Goal: Information Seeking & Learning: Learn about a topic

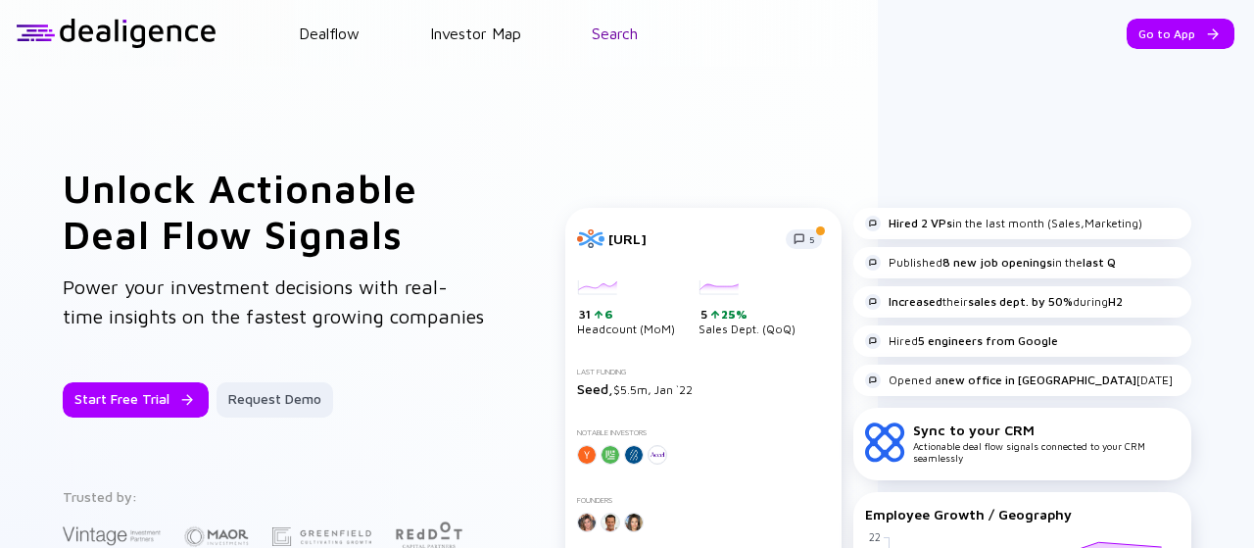
click at [609, 34] on link "Search" at bounding box center [615, 33] width 46 height 18
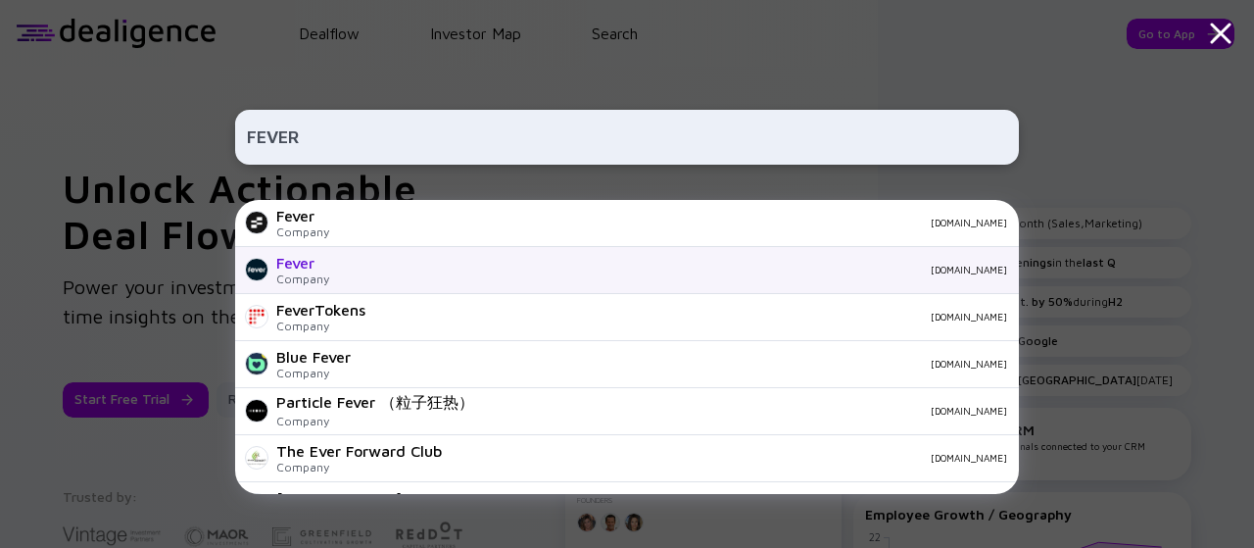
type input "FEVER"
click at [383, 275] on div "[DOMAIN_NAME]" at bounding box center [676, 270] width 662 height 12
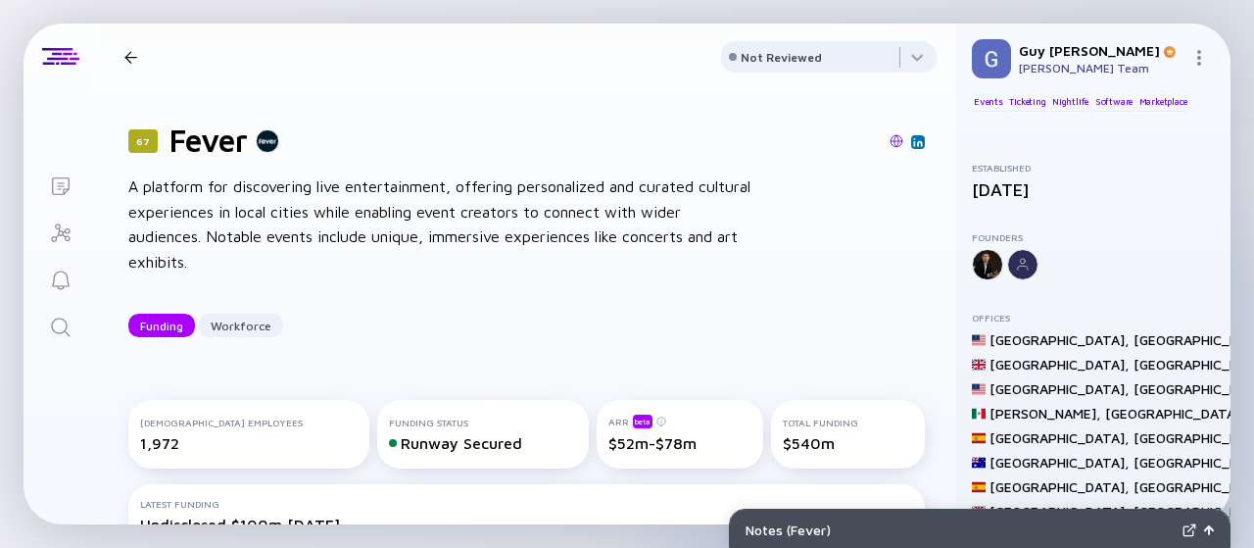
scroll to position [273, 0]
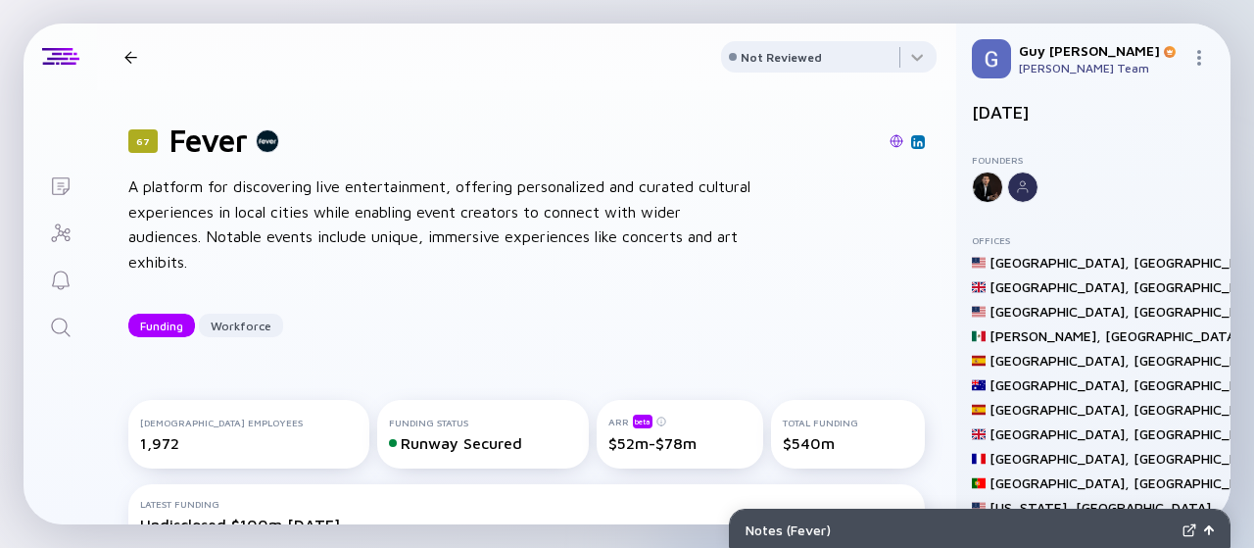
click at [766, 336] on div "Funding Workforce" at bounding box center [526, 326] width 796 height 24
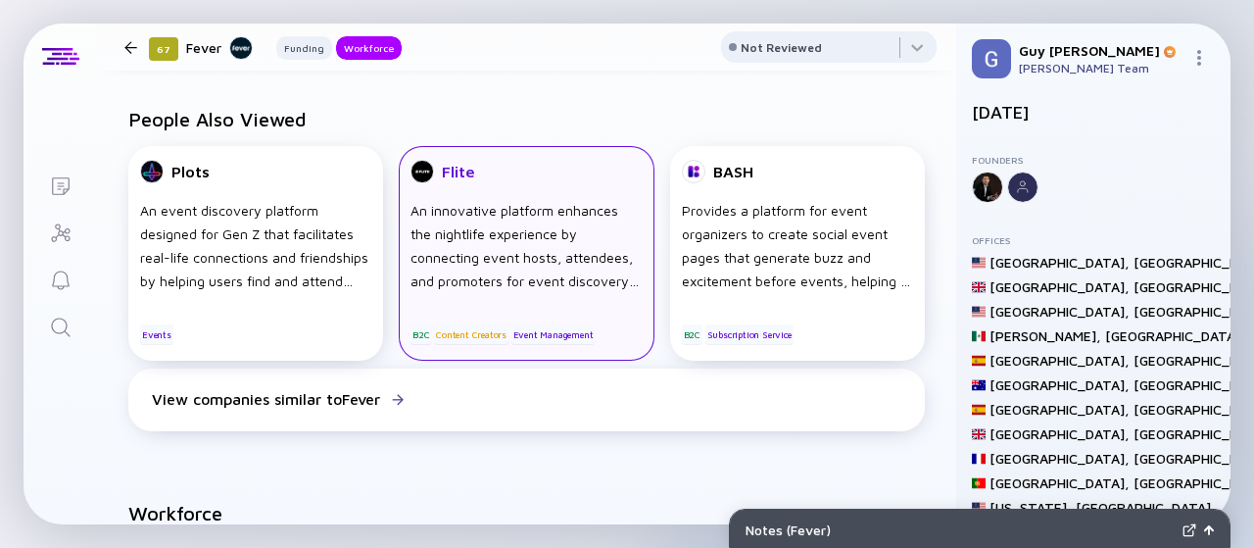
scroll to position [1372, 0]
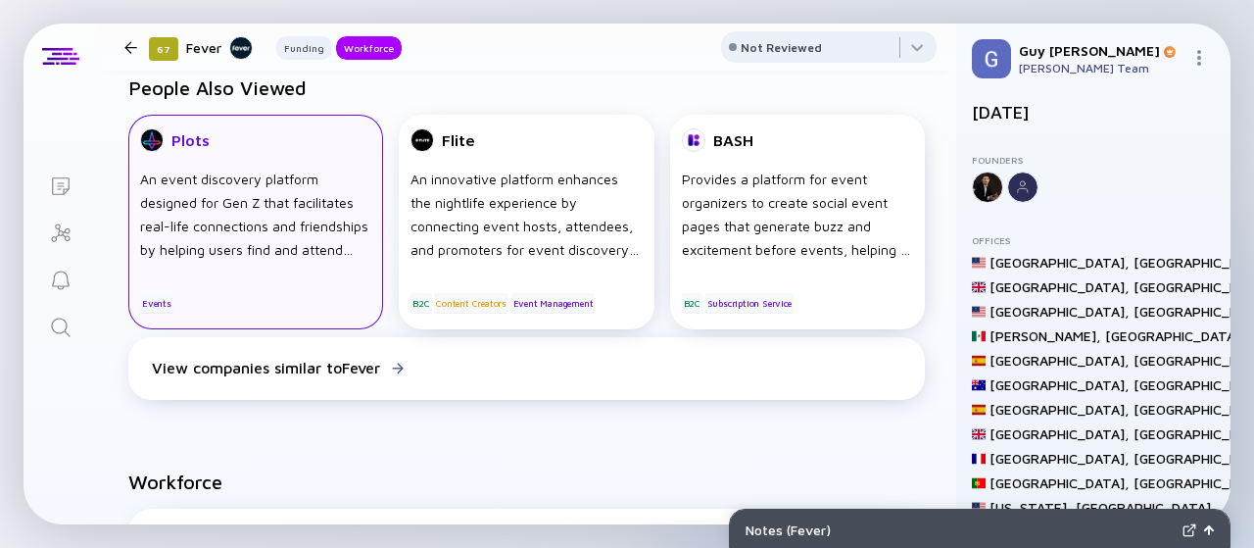
click at [287, 222] on div "An event discovery platform designed for Gen Z that facilitates real-life conne…" at bounding box center [255, 215] width 231 height 94
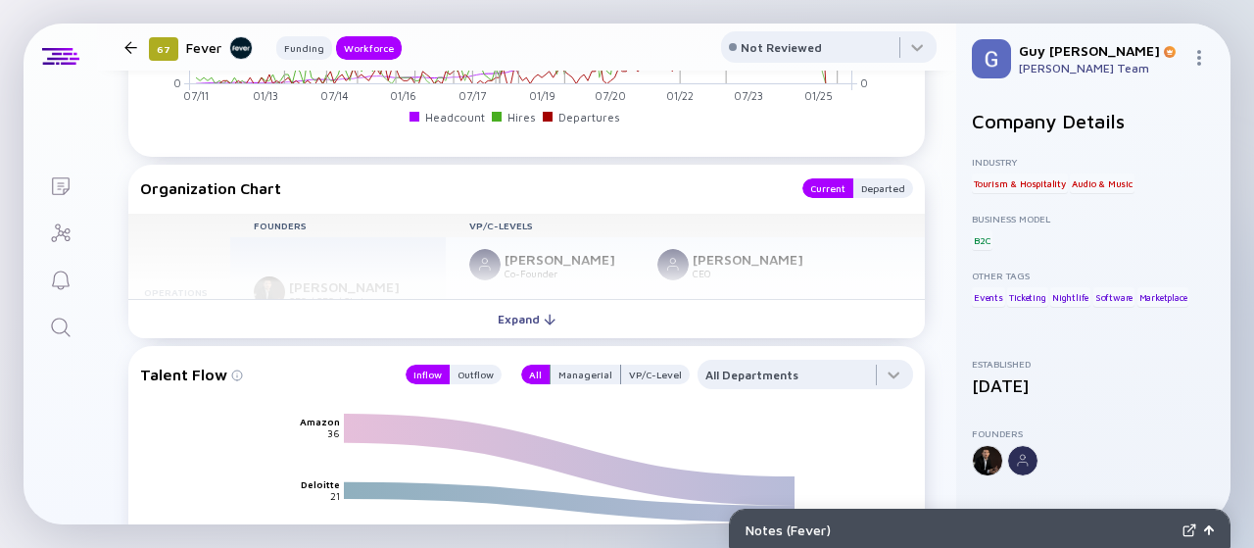
scroll to position [2351, 0]
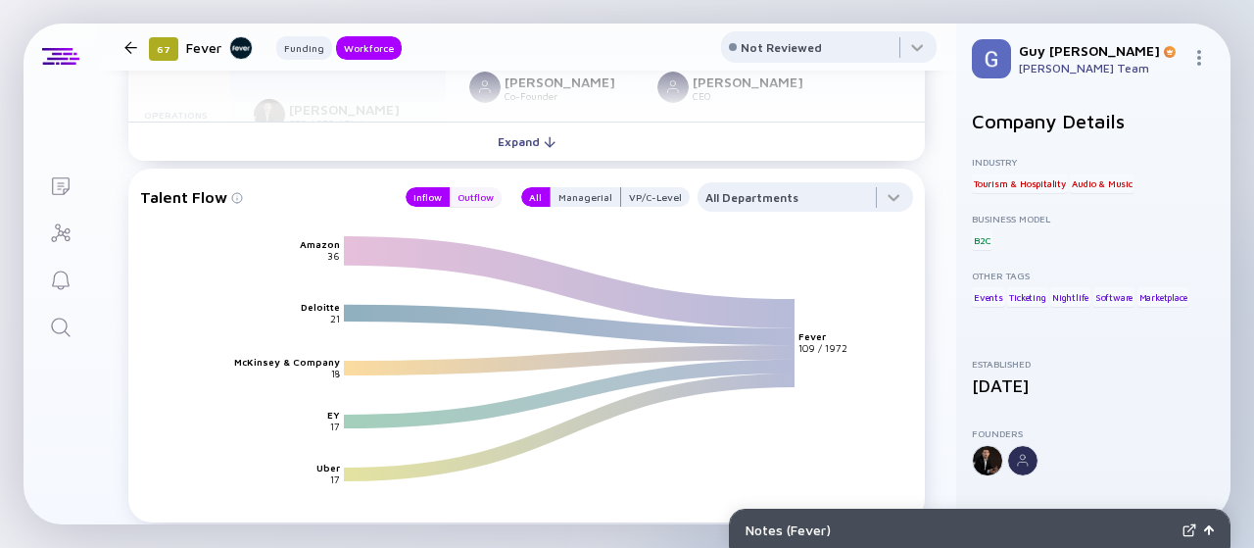
click at [464, 203] on div "Outflow" at bounding box center [476, 197] width 52 height 20
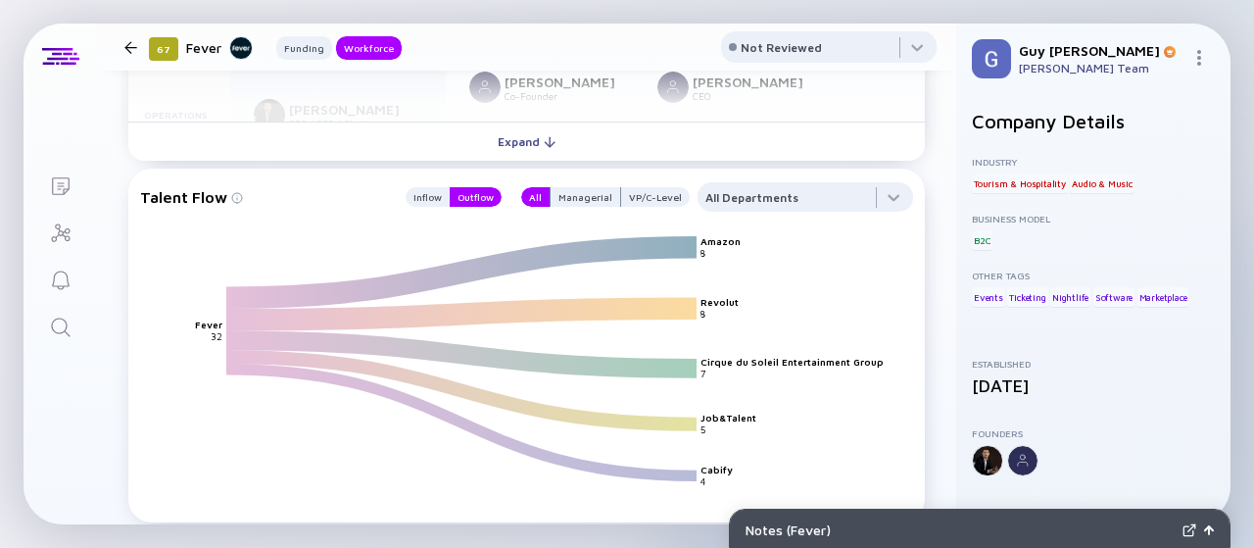
click at [714, 303] on text "Revolut" at bounding box center [719, 303] width 38 height 12
copy text "Revolut"
click at [829, 355] on icon "Amazon Revolut Cirque du Soleil Entertainment Group Job&Talent Cabify Fever 8 8…" at bounding box center [534, 385] width 773 height 301
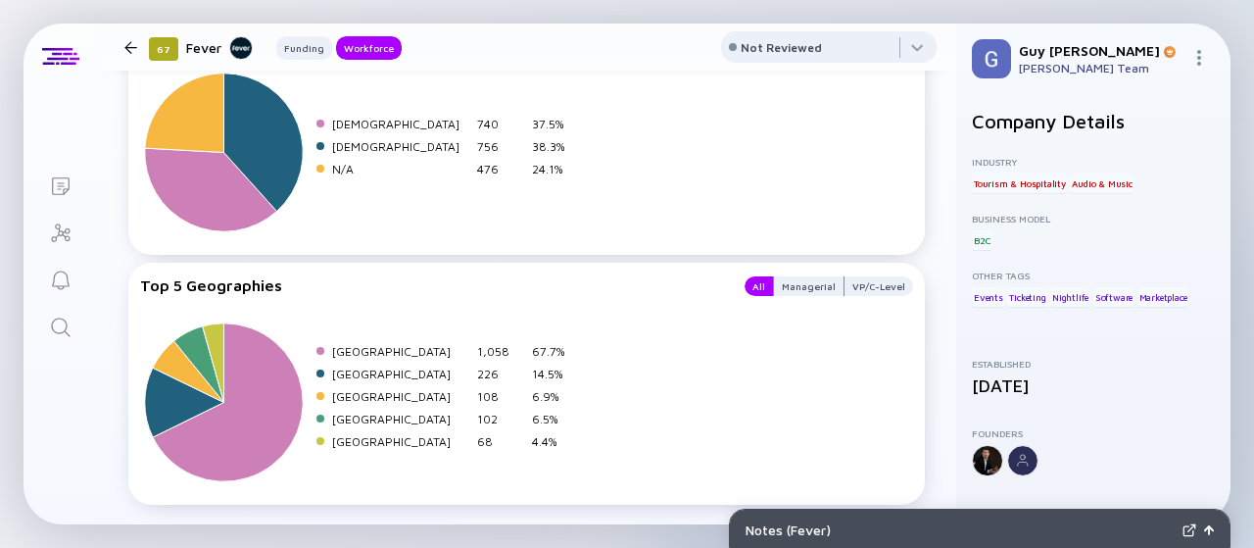
scroll to position [3481, 0]
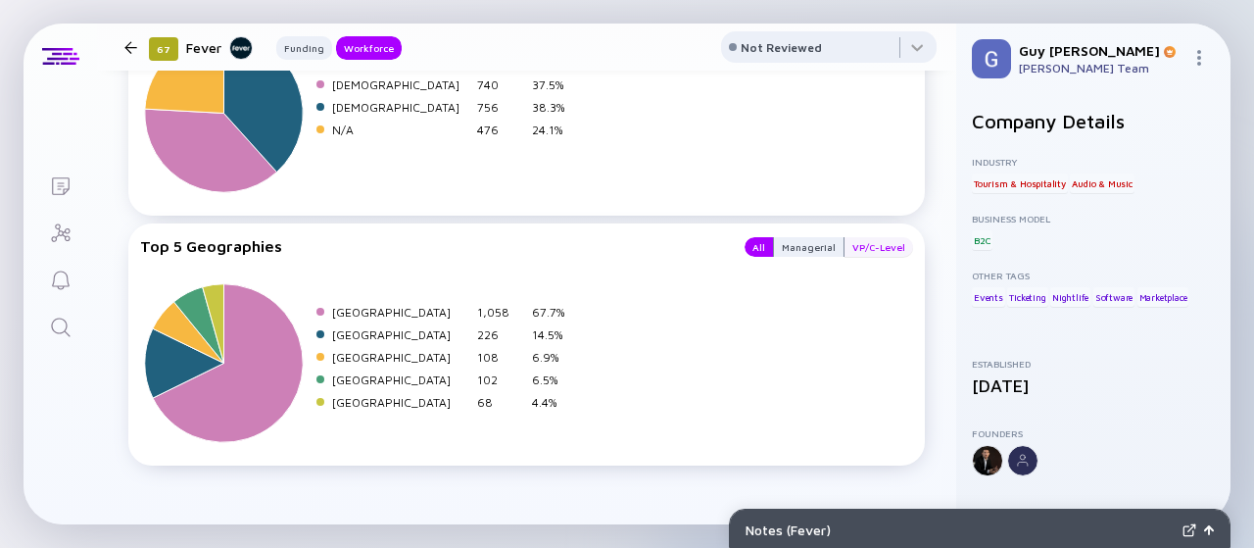
click at [861, 237] on div "VP/C-Level" at bounding box center [878, 247] width 69 height 20
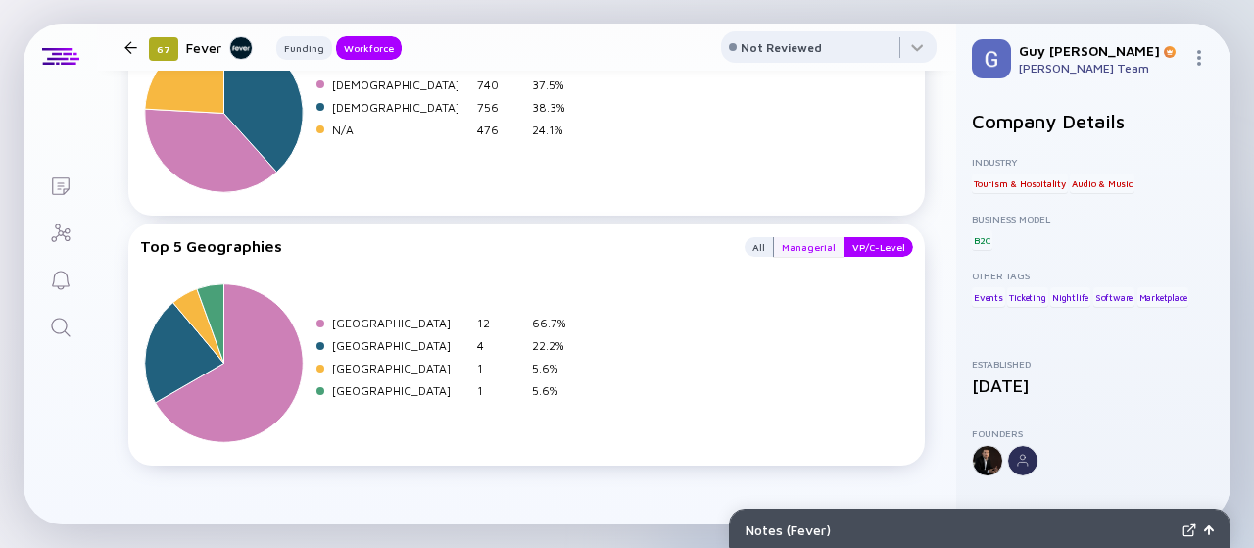
click at [784, 237] on div "Managerial" at bounding box center [809, 247] width 70 height 20
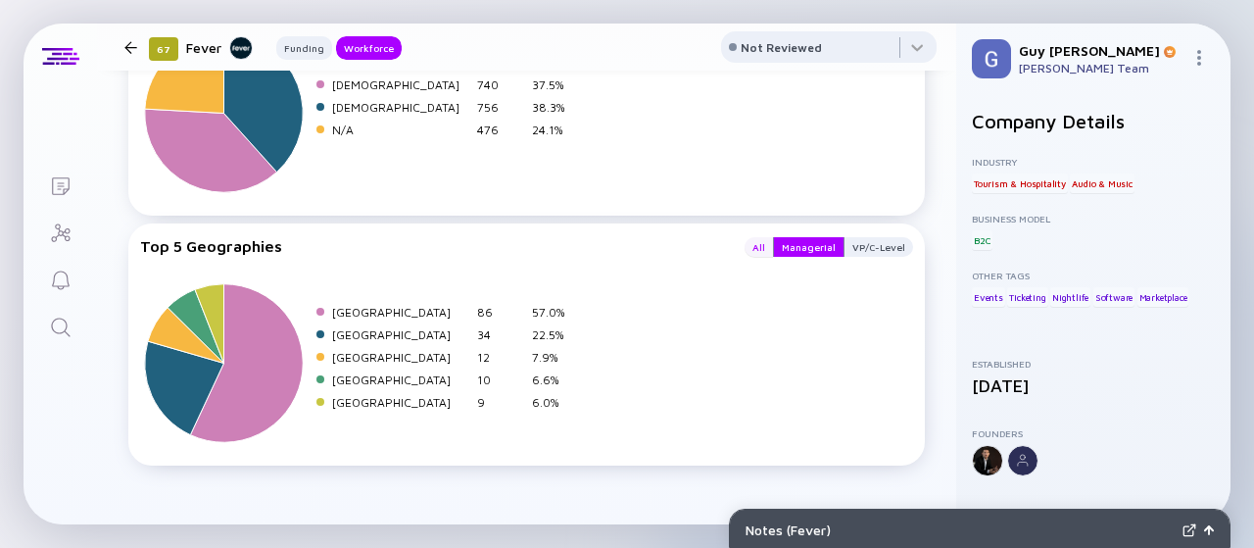
click at [745, 237] on div "All" at bounding box center [759, 247] width 28 height 20
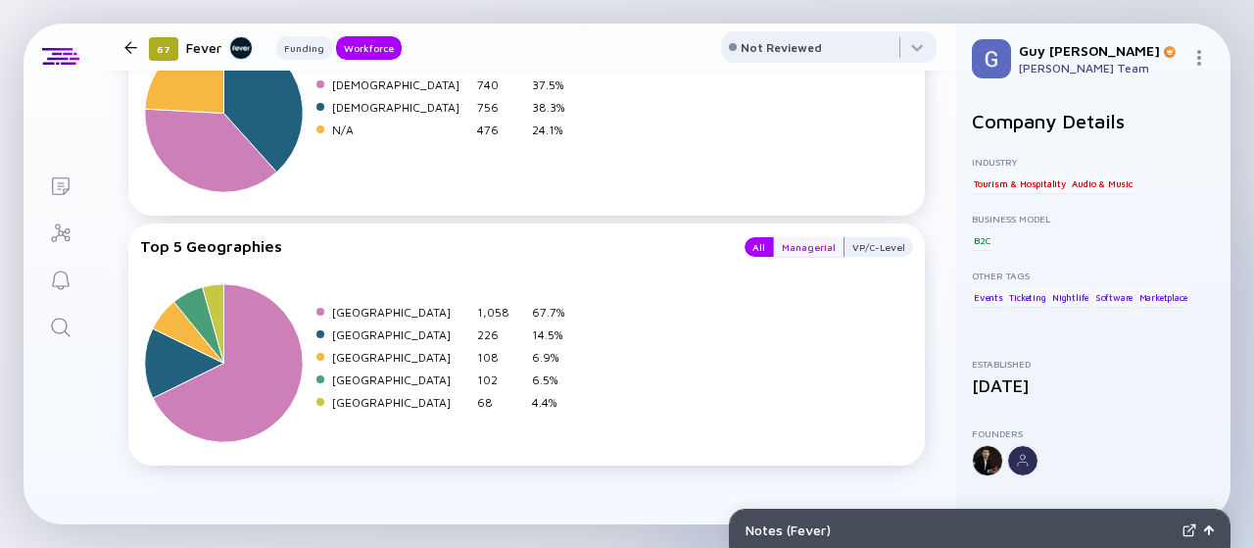
click at [796, 237] on div "Managerial" at bounding box center [809, 247] width 70 height 20
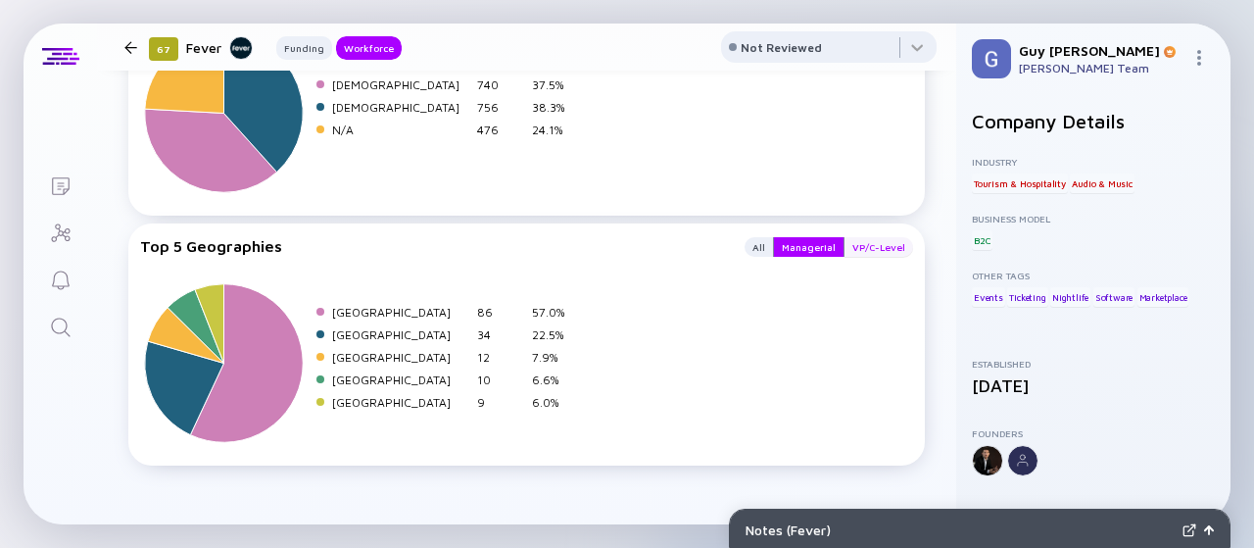
click at [868, 237] on div "VP/C-Level" at bounding box center [878, 247] width 69 height 20
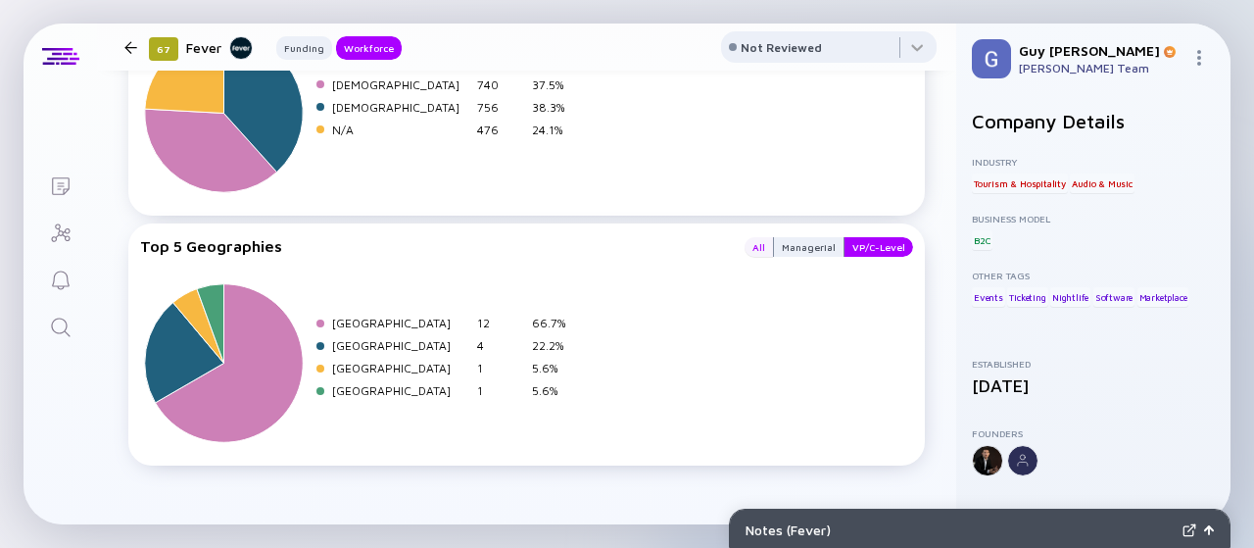
click at [747, 237] on div "All" at bounding box center [759, 247] width 28 height 20
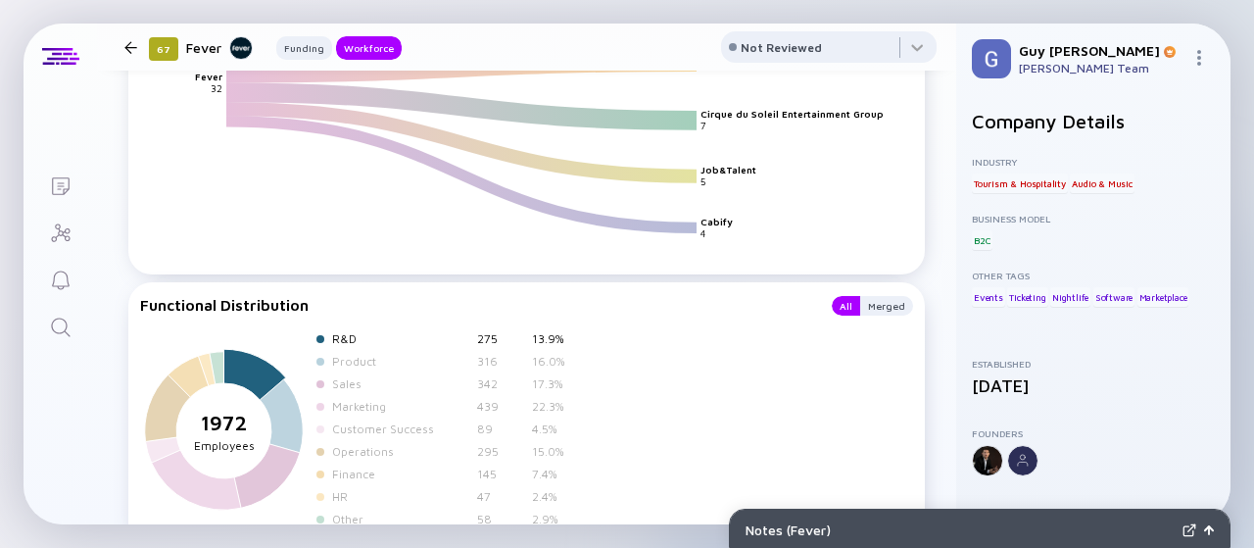
scroll to position [2305, 0]
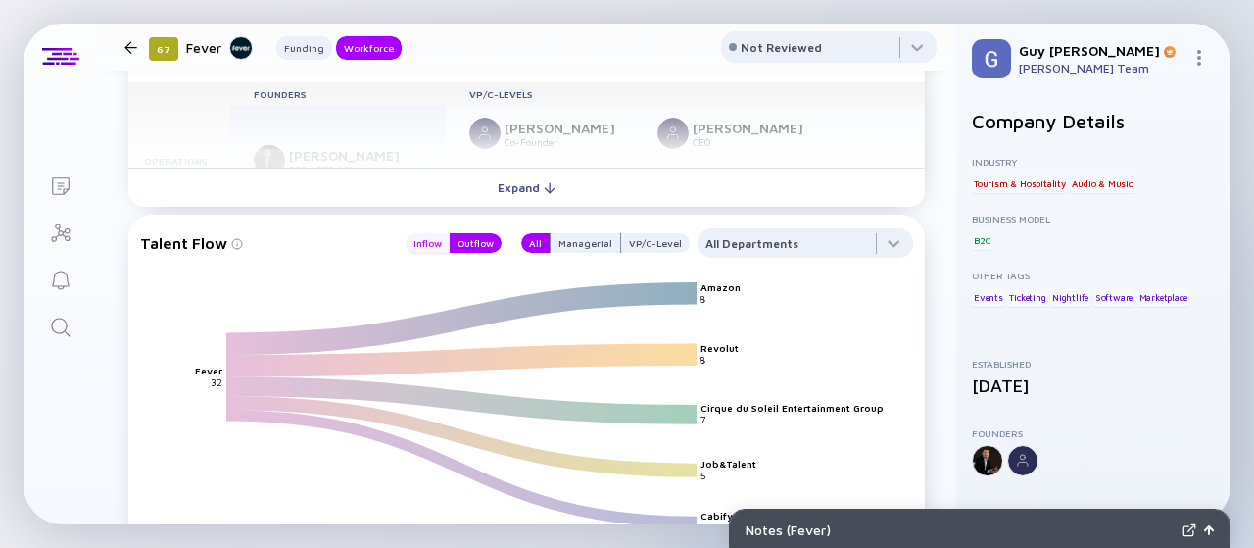
click at [408, 250] on div "Inflow" at bounding box center [428, 243] width 44 height 20
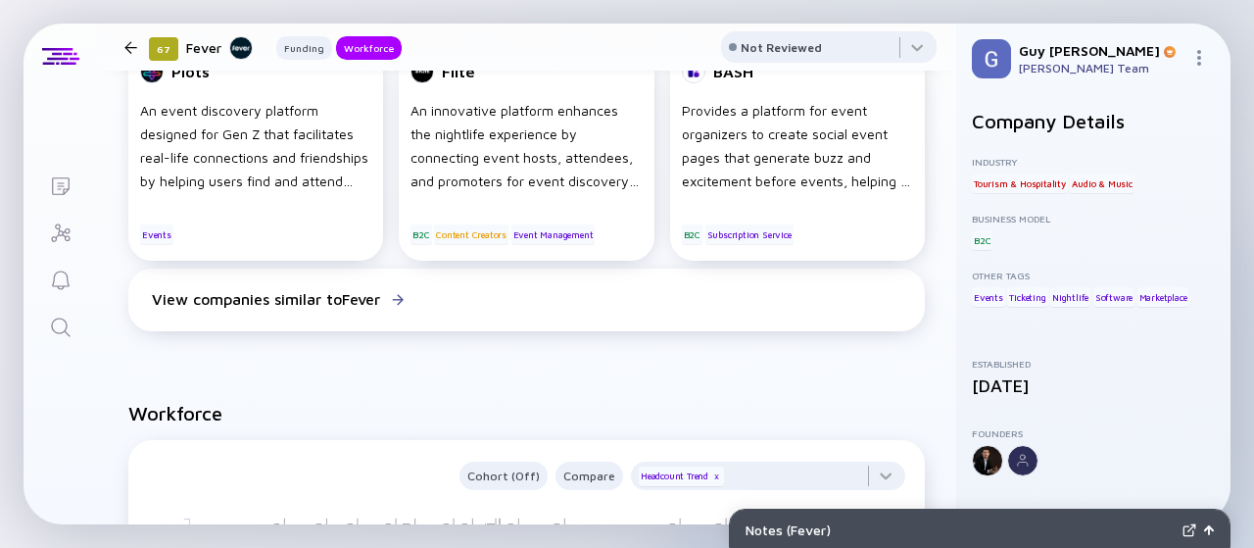
scroll to position [1326, 0]
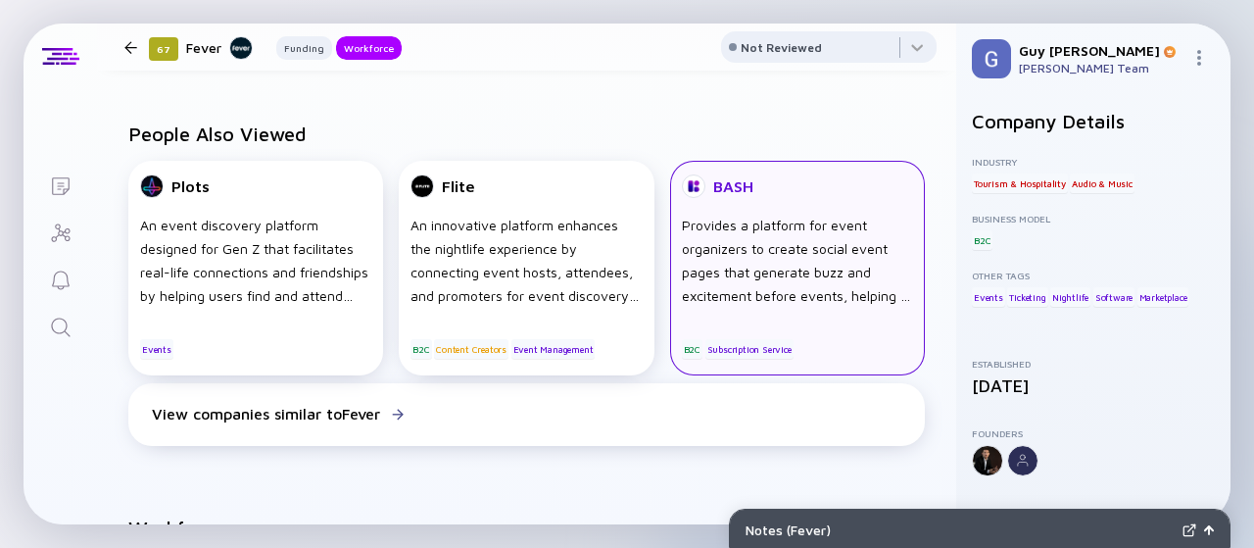
click at [756, 253] on div "Provides a platform for event organizers to create social event pages that gene…" at bounding box center [797, 261] width 231 height 94
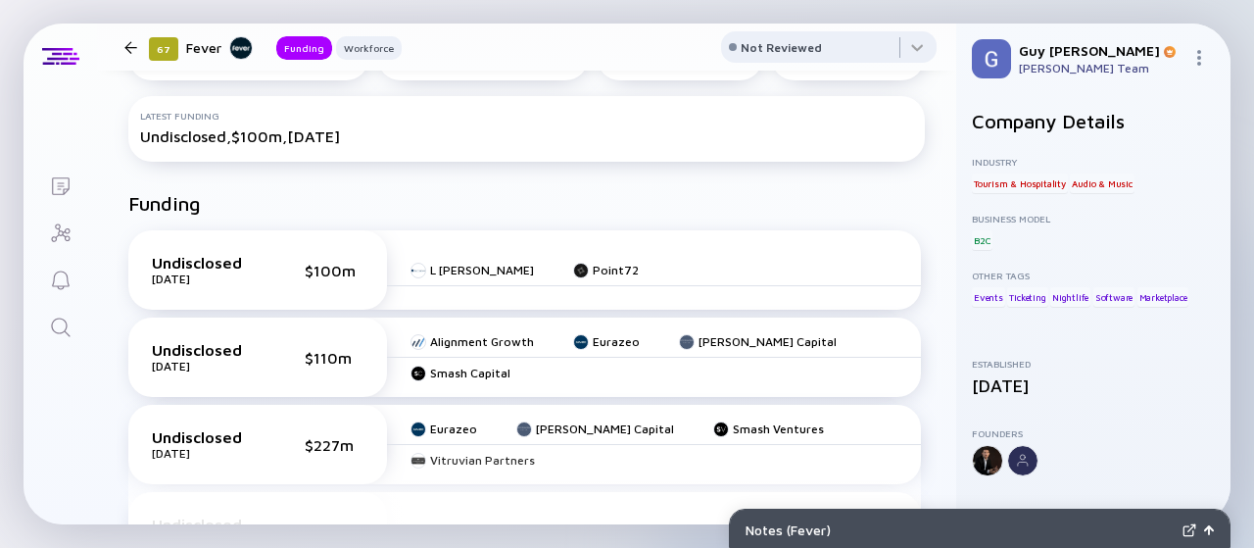
scroll to position [248, 0]
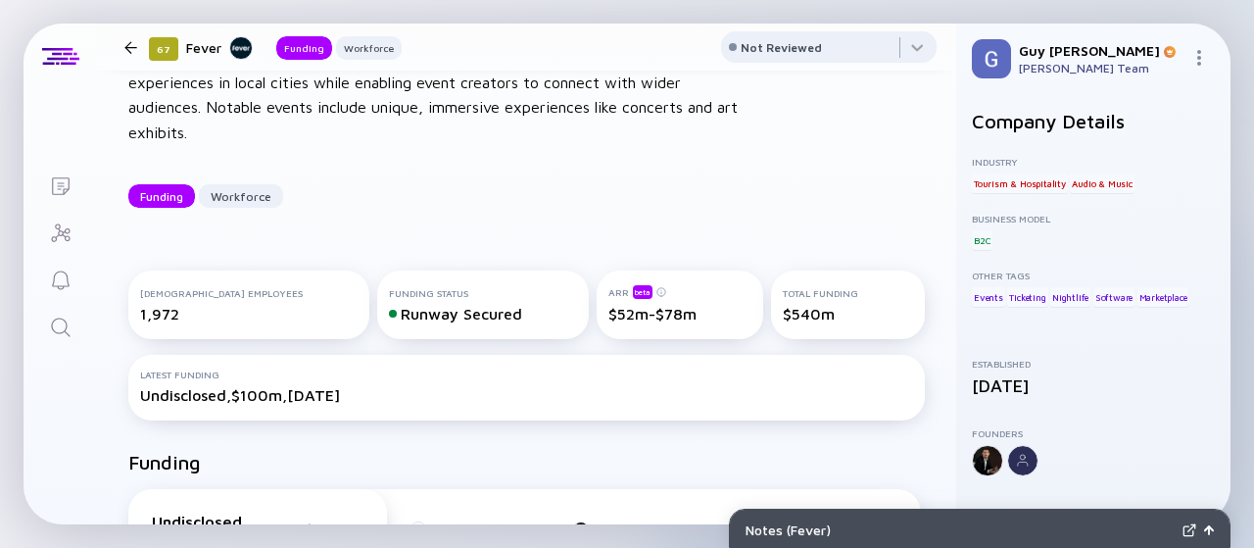
scroll to position [0, 0]
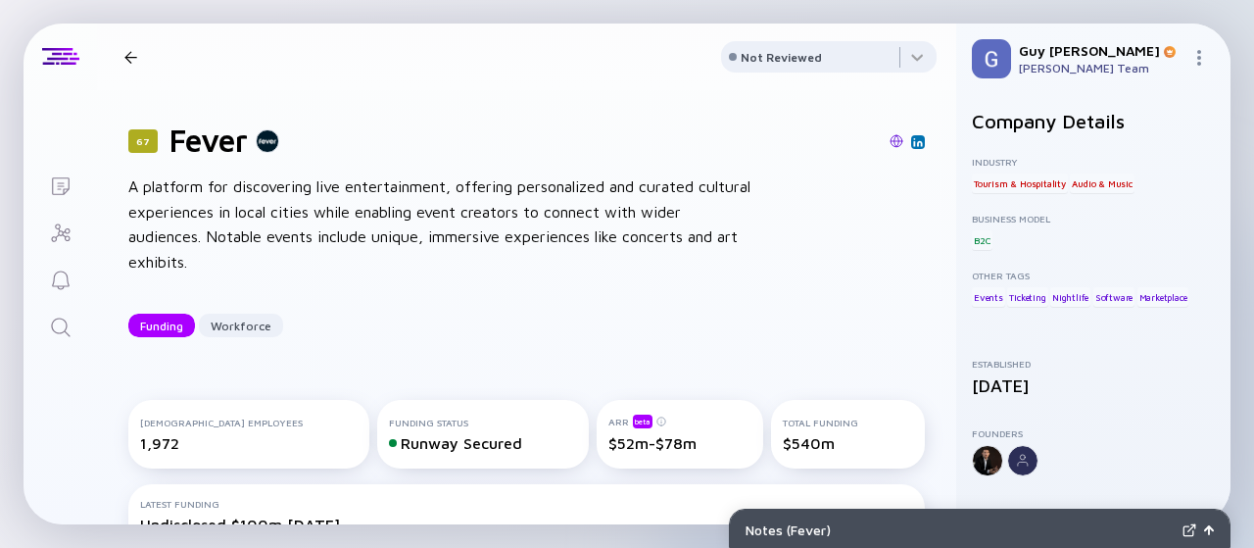
click at [240, 136] on h1 "Fever" at bounding box center [208, 139] width 78 height 37
click at [185, 206] on div "A platform for discovering live entertainment, offering personalized and curate…" at bounding box center [441, 224] width 627 height 100
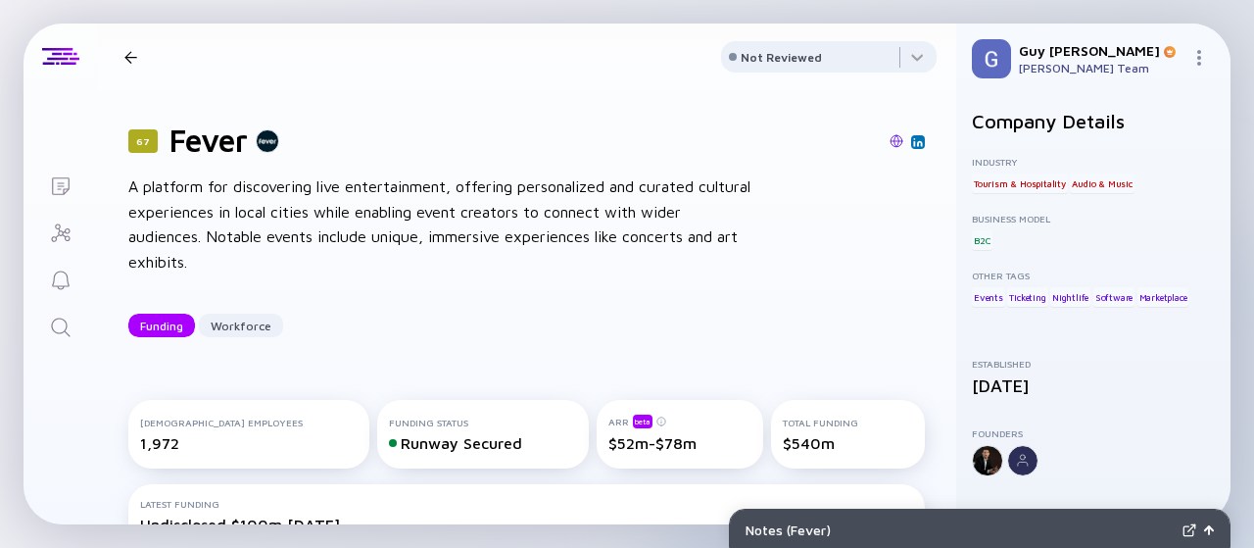
drag, startPoint x: 313, startPoint y: 279, endPoint x: 317, endPoint y: 289, distance: 11.0
click at [314, 277] on div "67 Fever A platform for discovering live entertainment, offering personalized a…" at bounding box center [526, 229] width 859 height 278
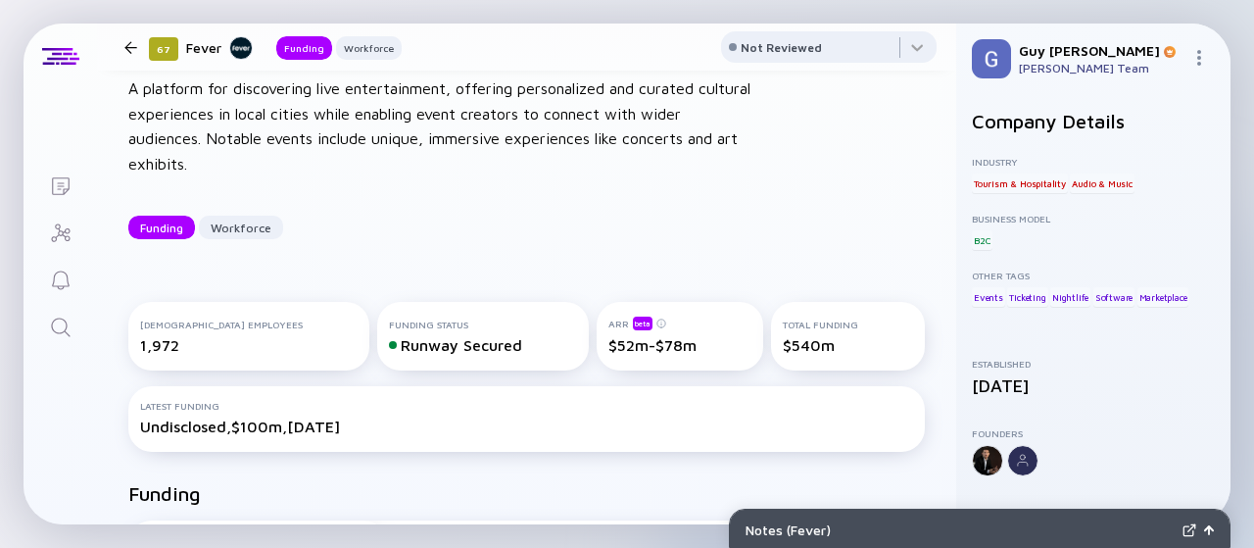
scroll to position [98, 0]
click at [844, 180] on div "67 Fever A platform for discovering live entertainment, offering personalized a…" at bounding box center [526, 131] width 859 height 278
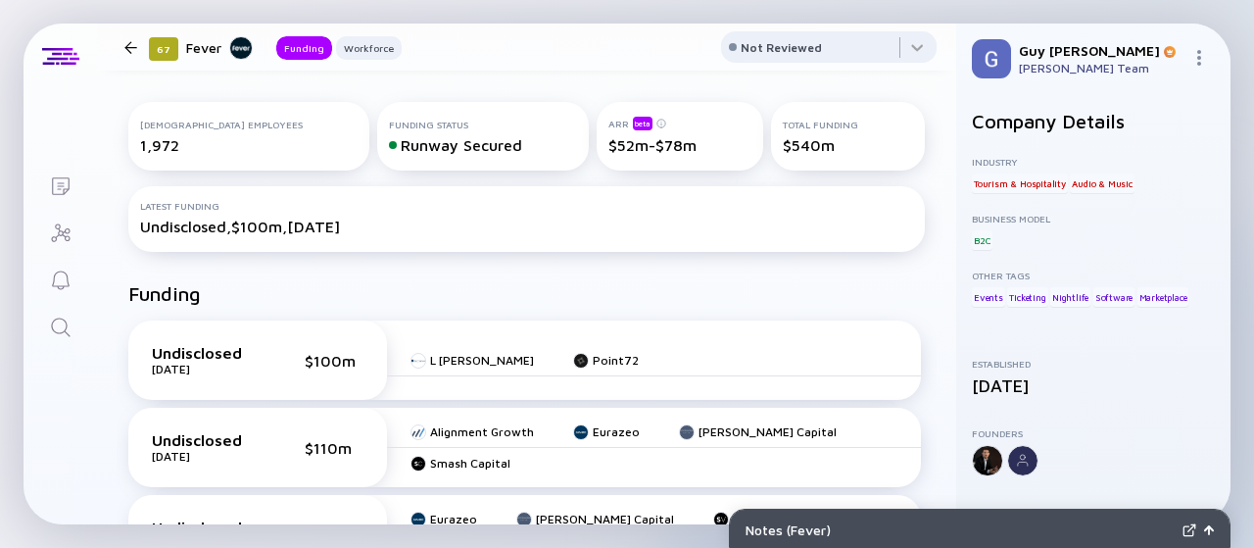
scroll to position [0, 0]
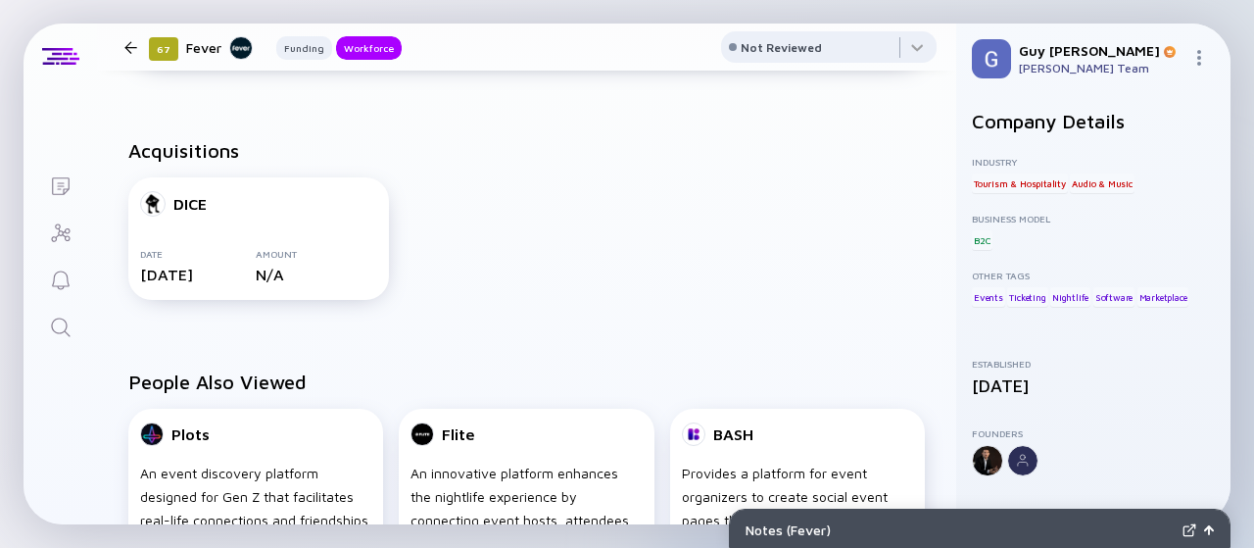
drag, startPoint x: 429, startPoint y: 395, endPoint x: 390, endPoint y: 345, distance: 63.5
click at [390, 345] on div "People Also Viewed Plots An event discovery platform designed for Gen Z that fa…" at bounding box center [526, 536] width 859 height 394
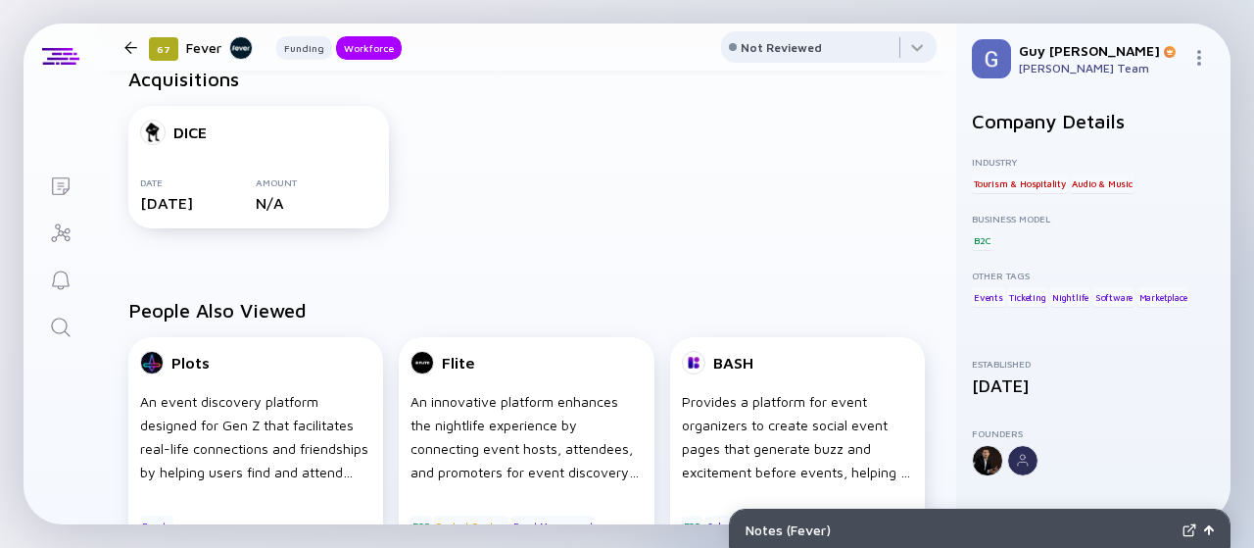
scroll to position [1176, 0]
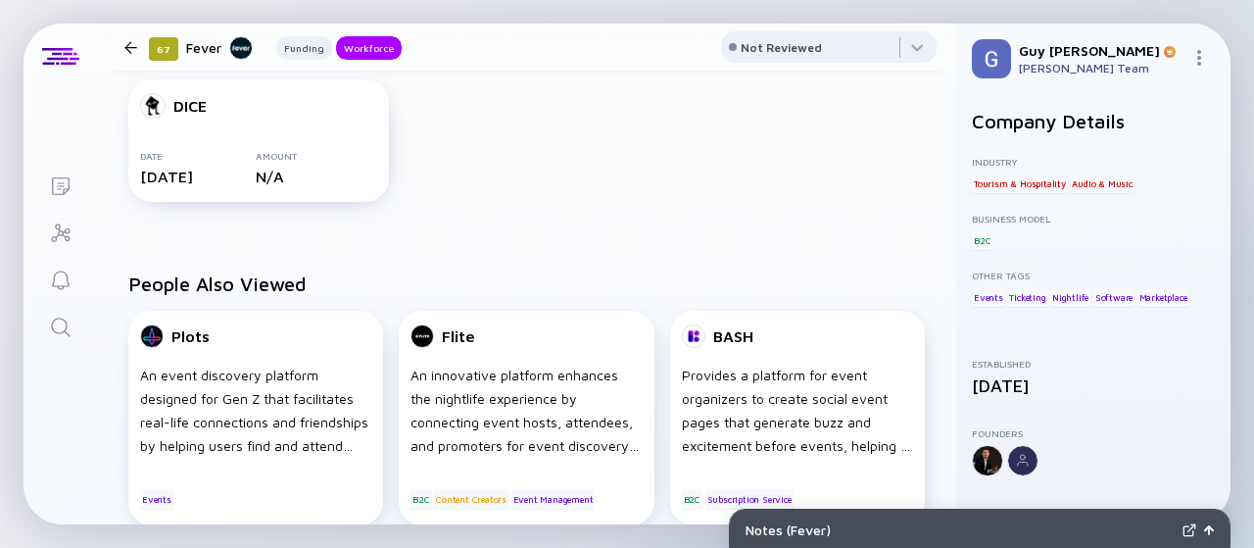
click at [133, 42] on div at bounding box center [130, 47] width 13 height 13
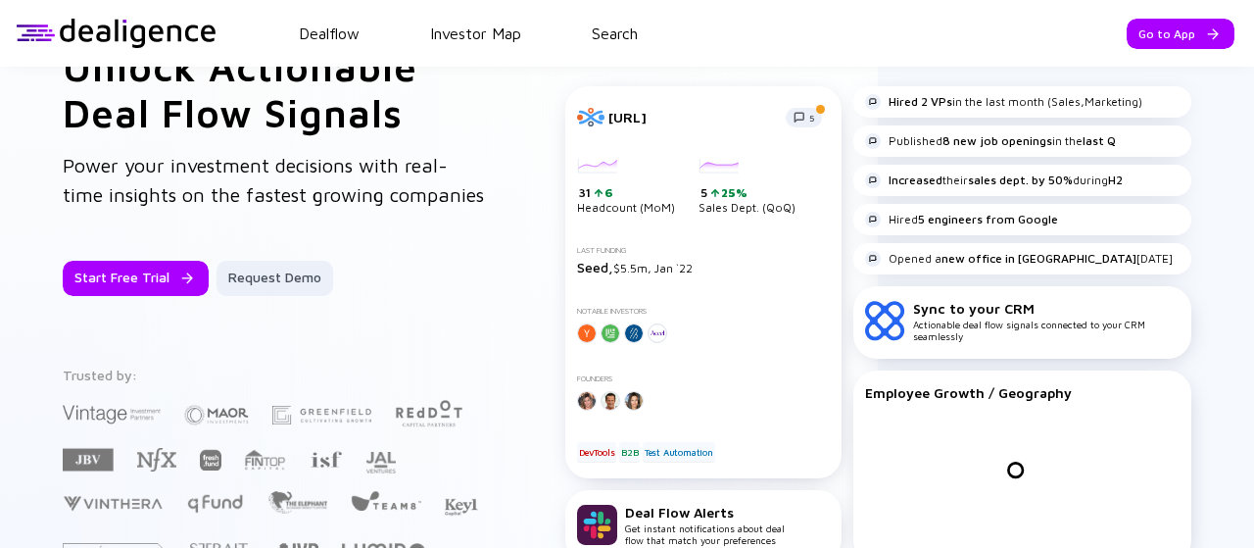
scroll to position [8, 0]
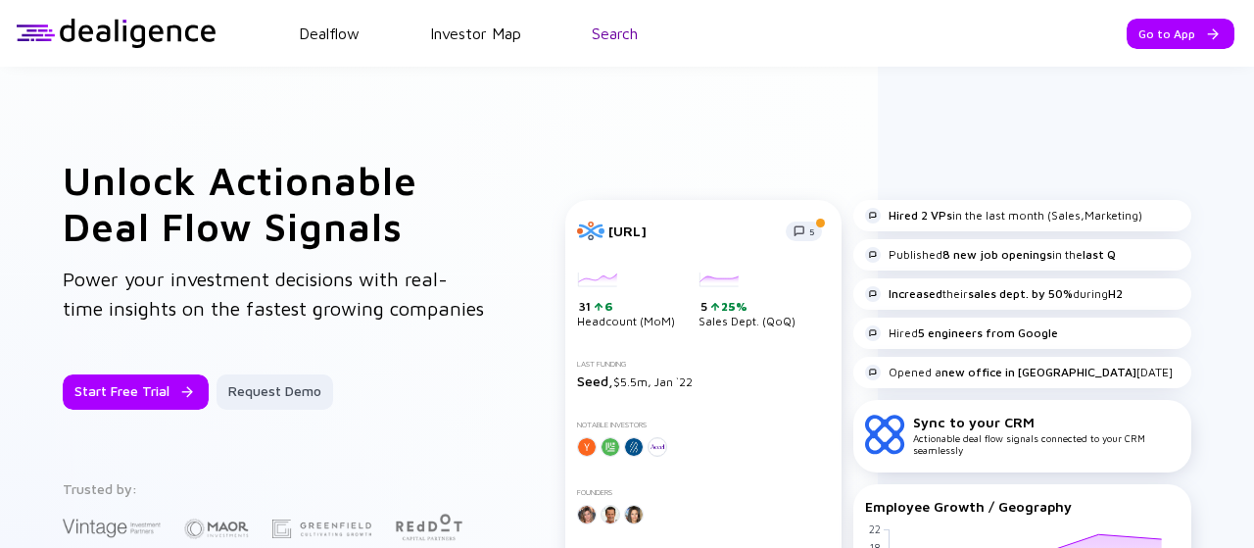
click at [600, 40] on link "Search" at bounding box center [615, 33] width 46 height 18
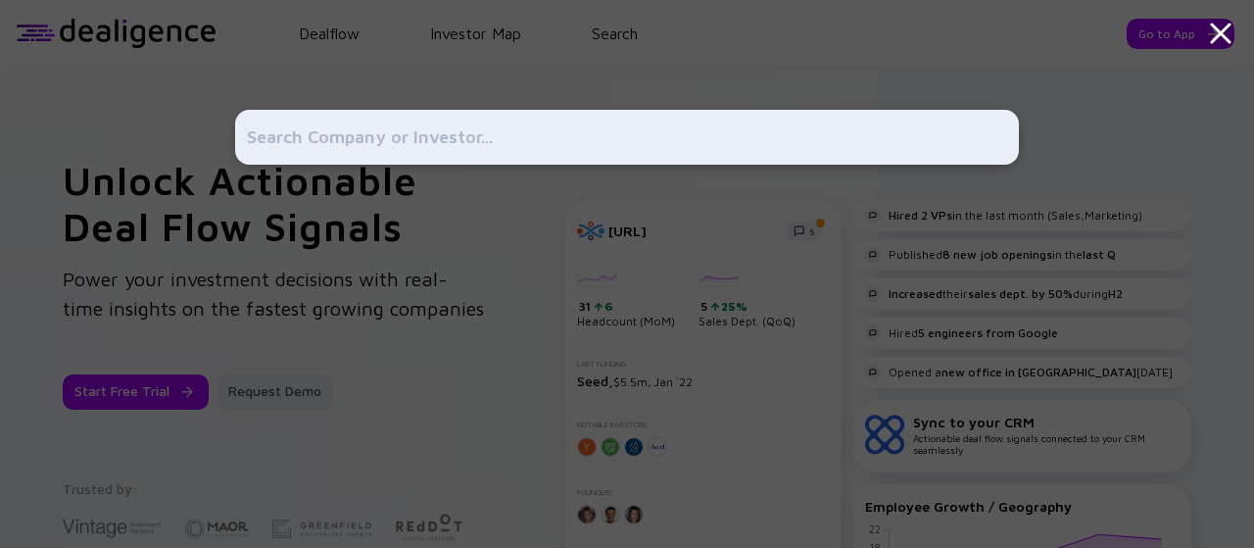
click at [596, 128] on input "text" at bounding box center [627, 137] width 760 height 35
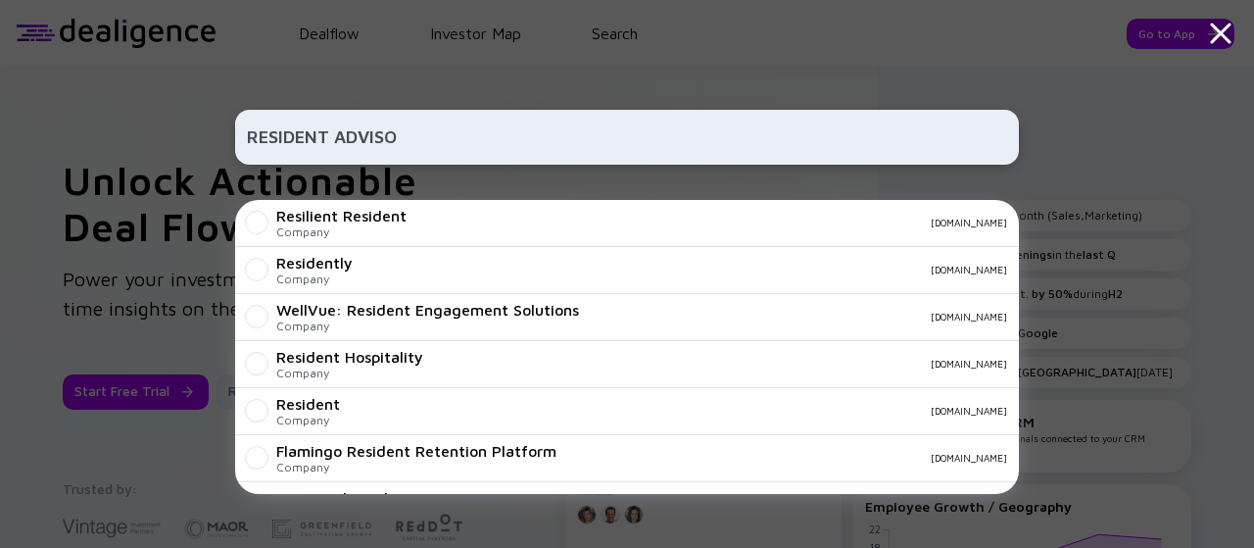
type input "RESIDENT ADVISOR"
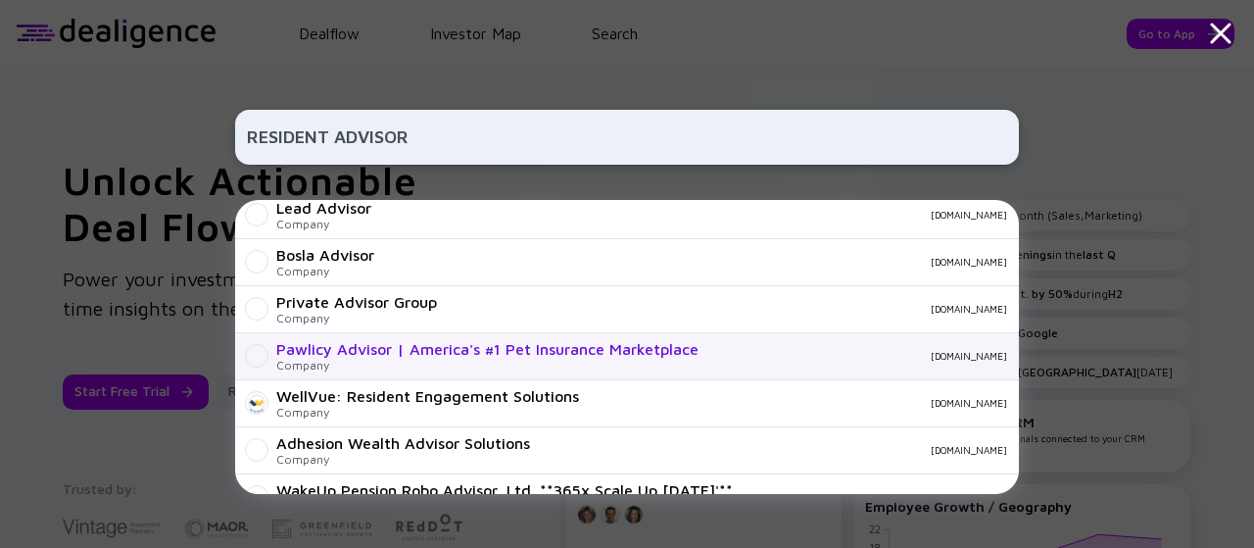
scroll to position [0, 0]
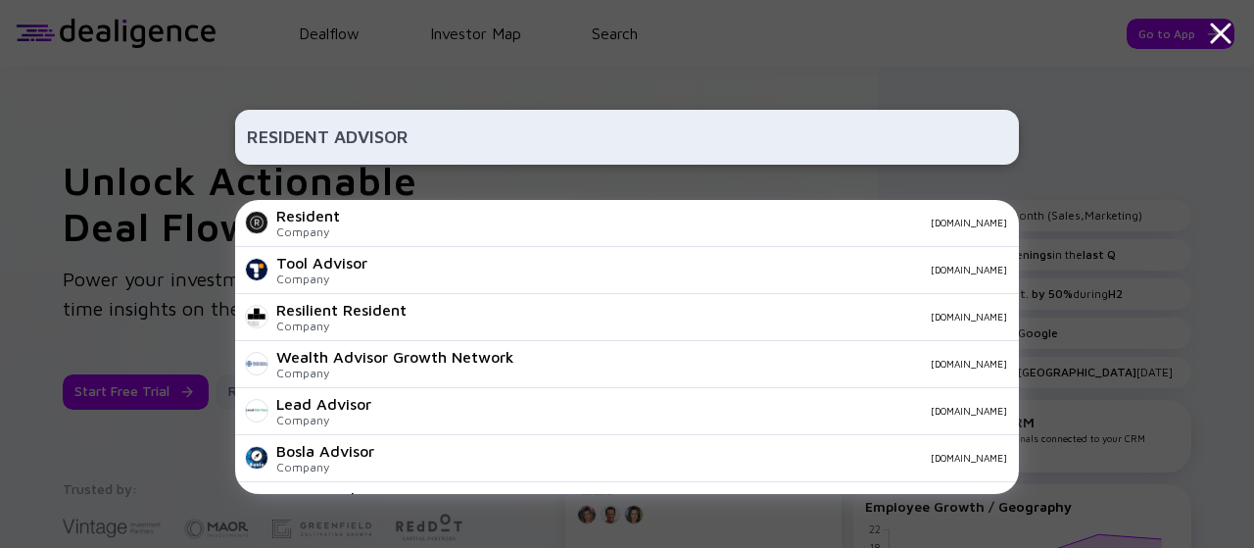
click at [492, 142] on input "RESIDENT ADVISOR" at bounding box center [627, 137] width 760 height 35
type input "R"
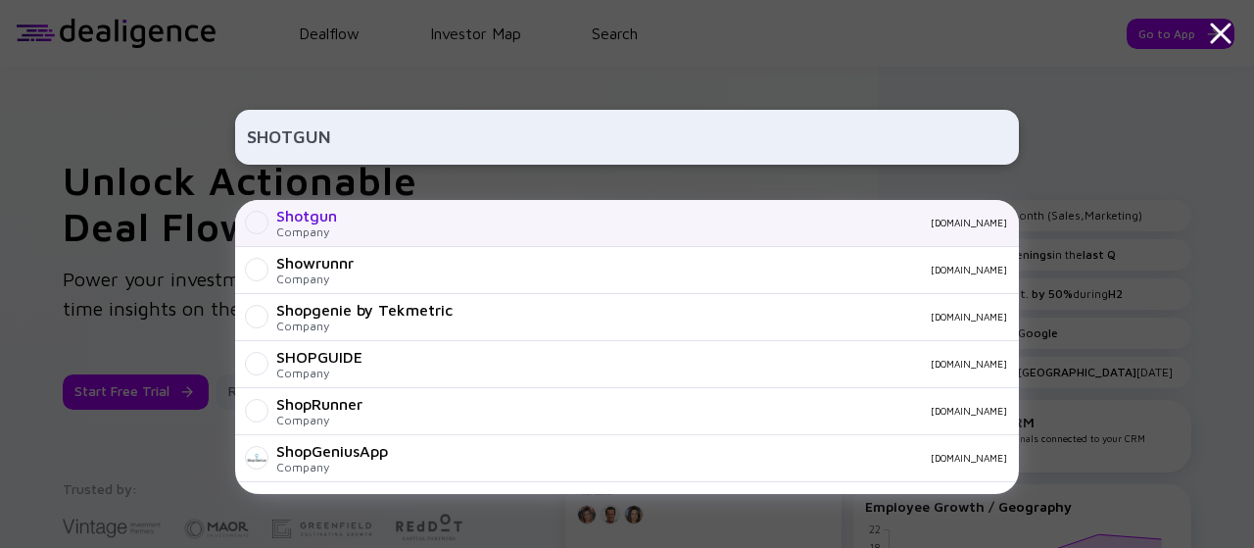
type input "SHOTGUN"
click at [326, 213] on div "Shotgun" at bounding box center [306, 216] width 61 height 18
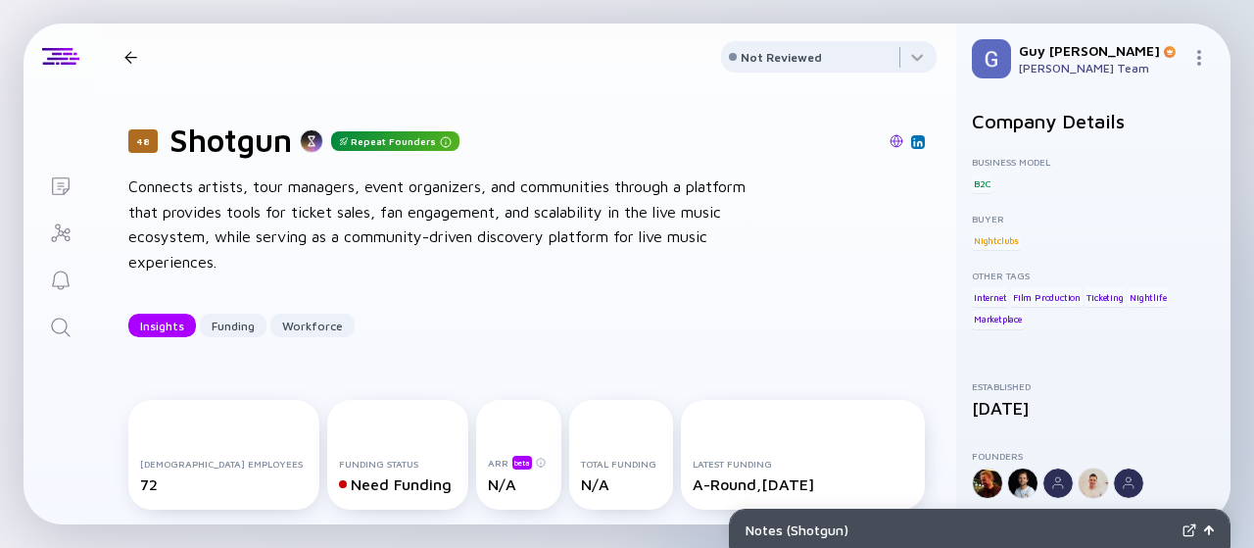
click at [137, 40] on header "48 Shotgun Repeat Founders Insights Funding Workforce Not Reviewed" at bounding box center [526, 57] width 859 height 67
click at [135, 55] on div at bounding box center [130, 57] width 13 height 13
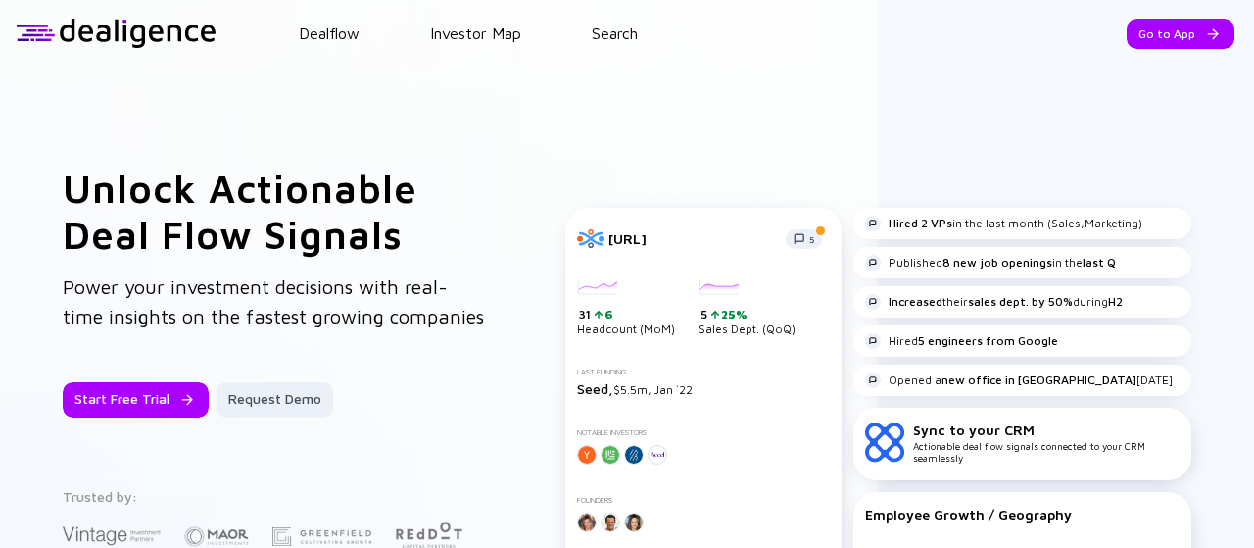
click at [604, 23] on header "Dealflow Investor Map Search Go to App Dealflow Investor Map Go to App" at bounding box center [627, 33] width 1254 height 67
click at [615, 33] on link "Search" at bounding box center [615, 33] width 46 height 18
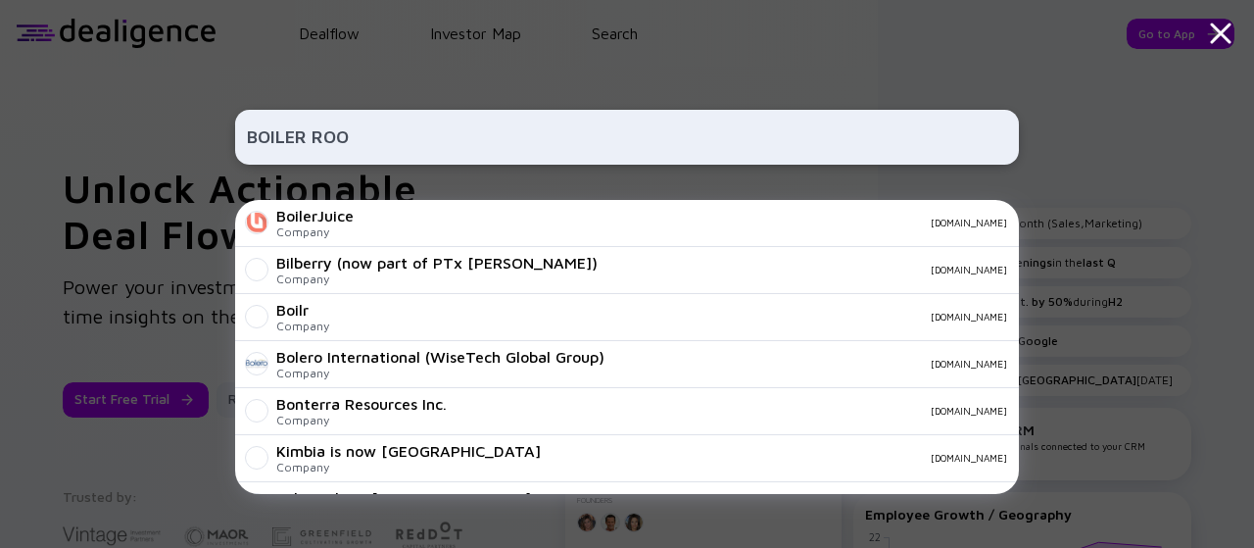
type input "BOILER ROOM"
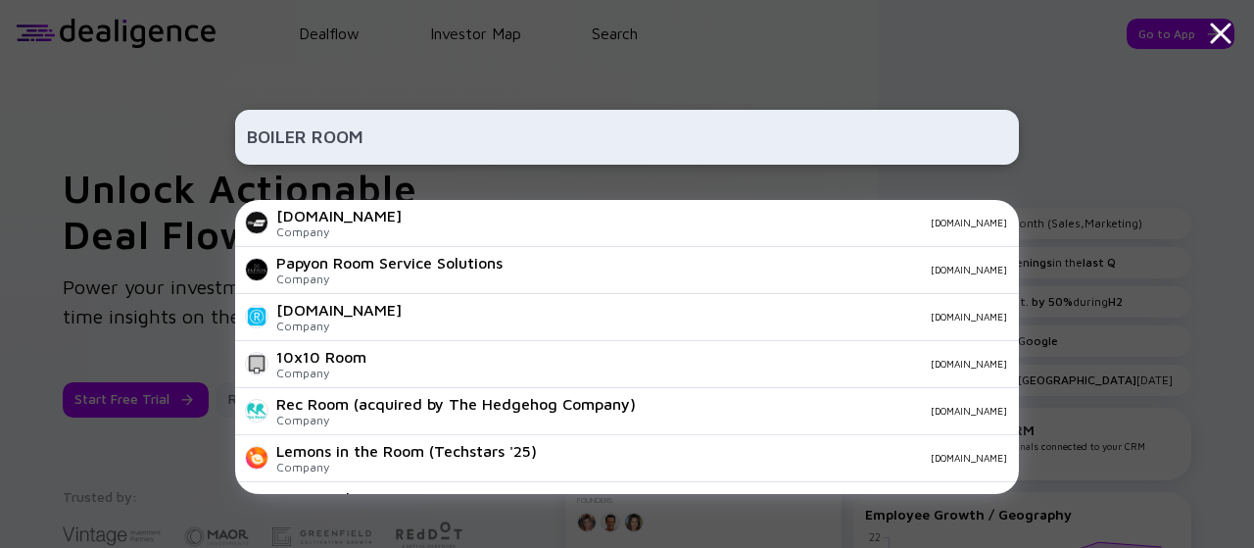
click at [311, 148] on input "BOILER ROOM" at bounding box center [627, 137] width 760 height 35
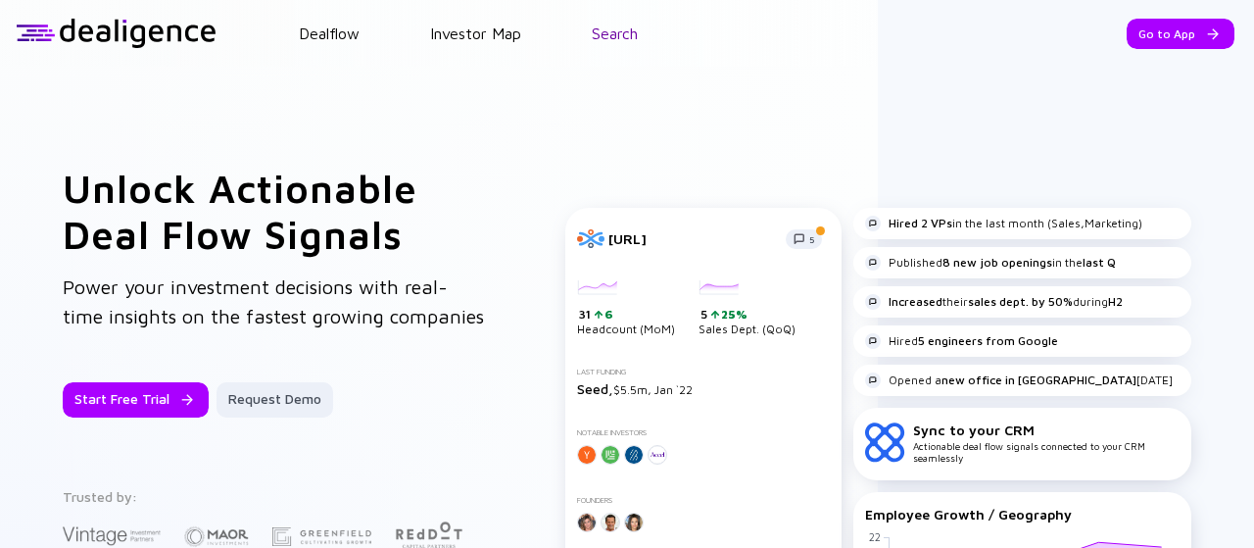
drag, startPoint x: 645, startPoint y: 57, endPoint x: 617, endPoint y: 36, distance: 34.3
click at [641, 55] on header "Dealflow Investor Map Search Go to App Dealflow Investor Map Go to App" at bounding box center [627, 33] width 1254 height 67
click at [615, 36] on link "Search" at bounding box center [615, 33] width 46 height 18
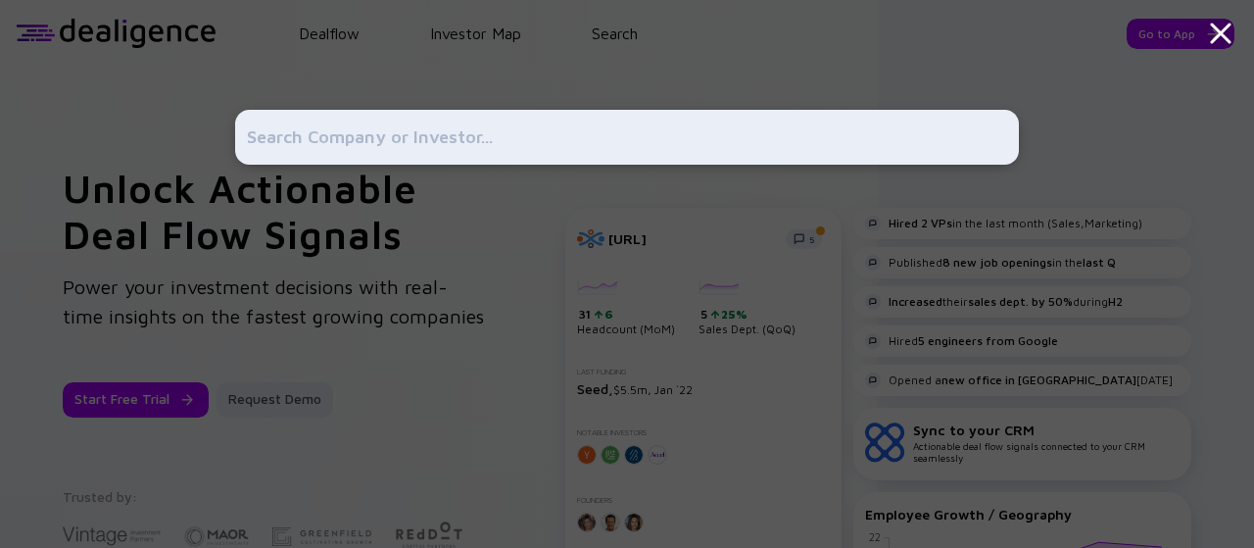
click at [542, 158] on div at bounding box center [627, 137] width 784 height 55
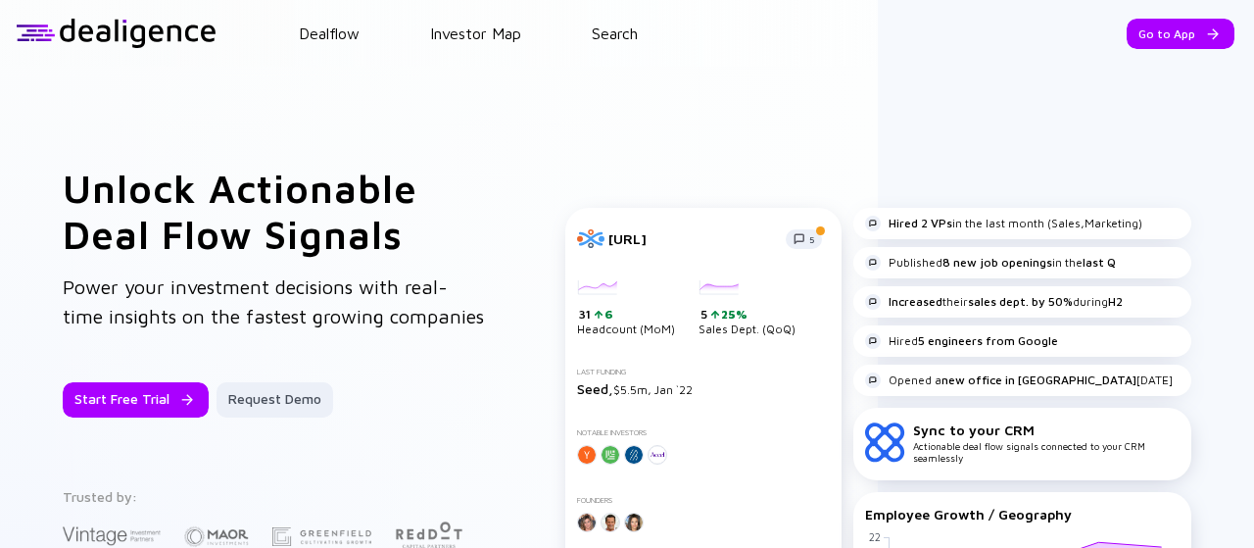
click at [494, 267] on div "Unlock Actionable Deal Flow Signals Power your investment decisions with real-t…" at bounding box center [627, 446] width 1129 height 562
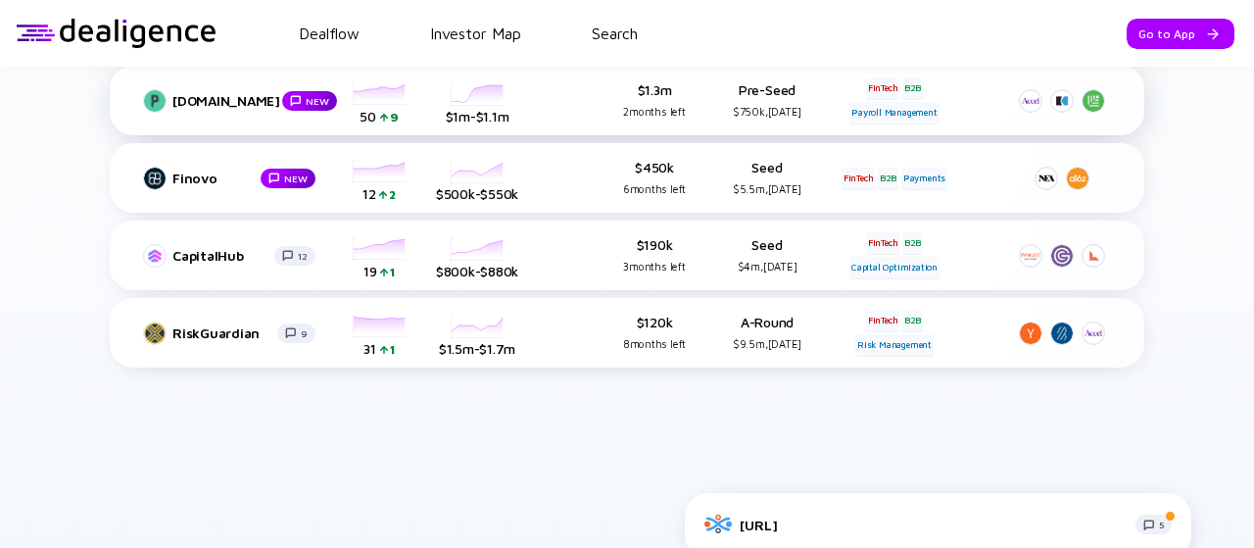
scroll to position [1176, 0]
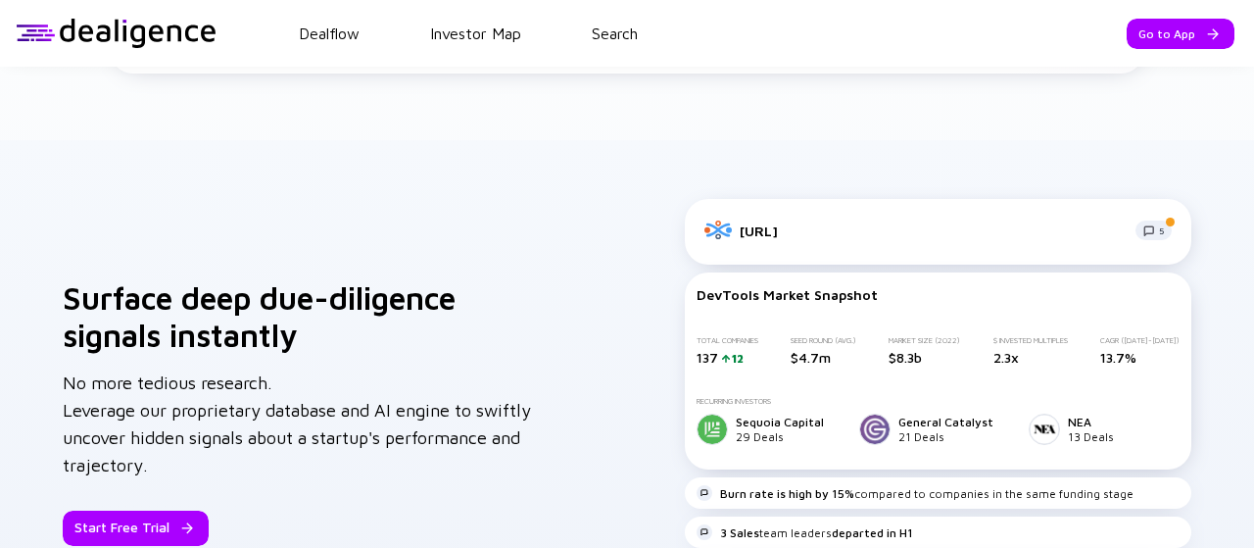
click at [560, 197] on div "Surface deep due-diligence signals instantly No more tedious research. Leverage…" at bounding box center [627, 412] width 1254 height 545
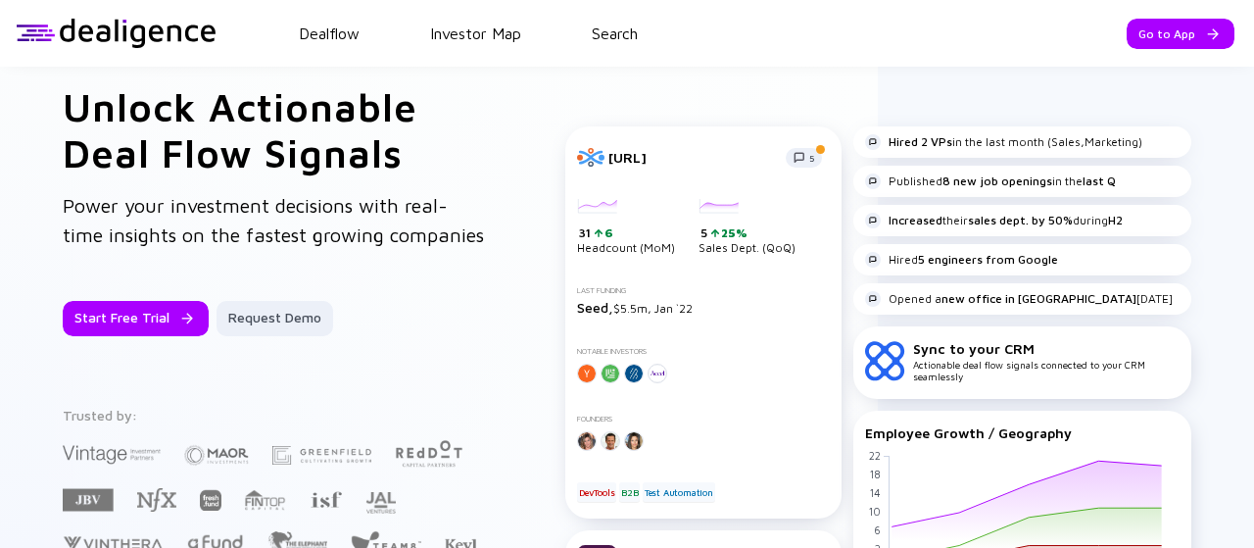
scroll to position [0, 0]
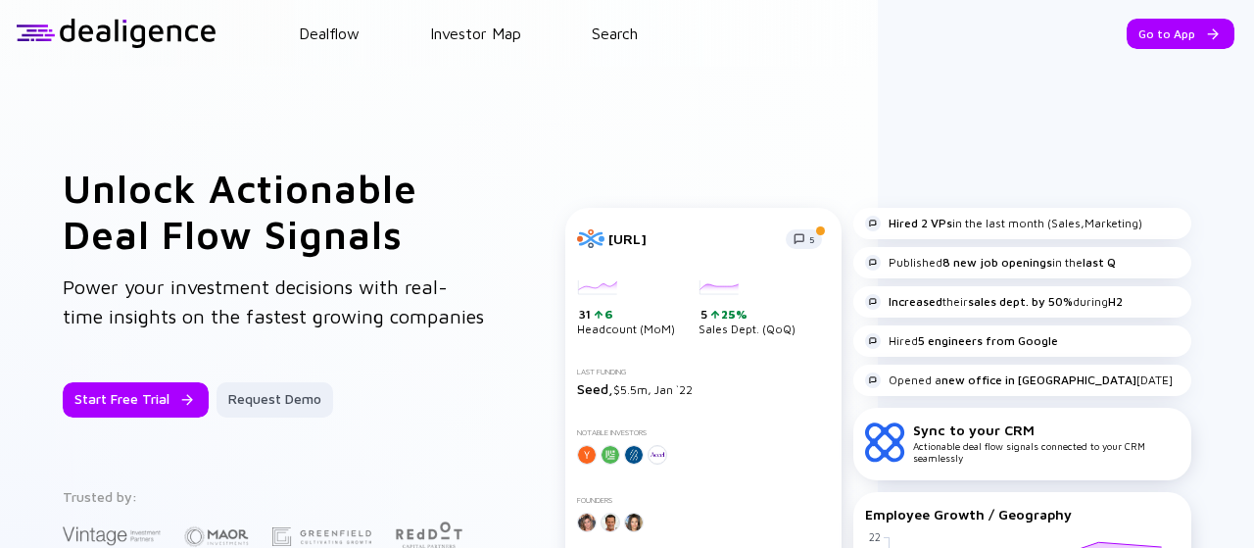
click at [619, 17] on header "Dealflow Investor Map Search Go to App Dealflow Investor Map Go to App" at bounding box center [627, 33] width 1254 height 67
click at [619, 23] on header "Dealflow Investor Map Search Go to App Dealflow Investor Map Go to App" at bounding box center [627, 33] width 1254 height 67
click at [619, 28] on link "Search" at bounding box center [615, 33] width 46 height 18
click at [433, 313] on div "Power your investment decisions with real-time insights on the fastest growing …" at bounding box center [275, 311] width 424 height 78
click at [611, 46] on header "Dealflow Investor Map Search Go to App Dealflow Investor Map Go to App" at bounding box center [627, 33] width 1254 height 67
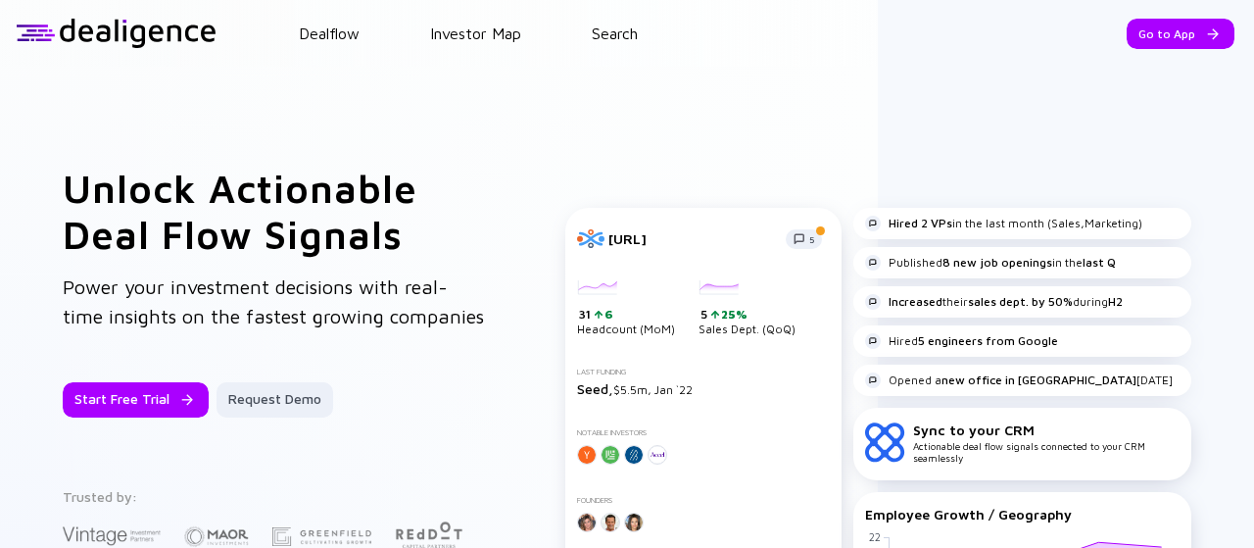
click at [612, 43] on header "Dealflow Investor Map Search Go to App Dealflow Investor Map Go to App" at bounding box center [627, 33] width 1254 height 67
click at [613, 29] on link "Search" at bounding box center [615, 33] width 46 height 18
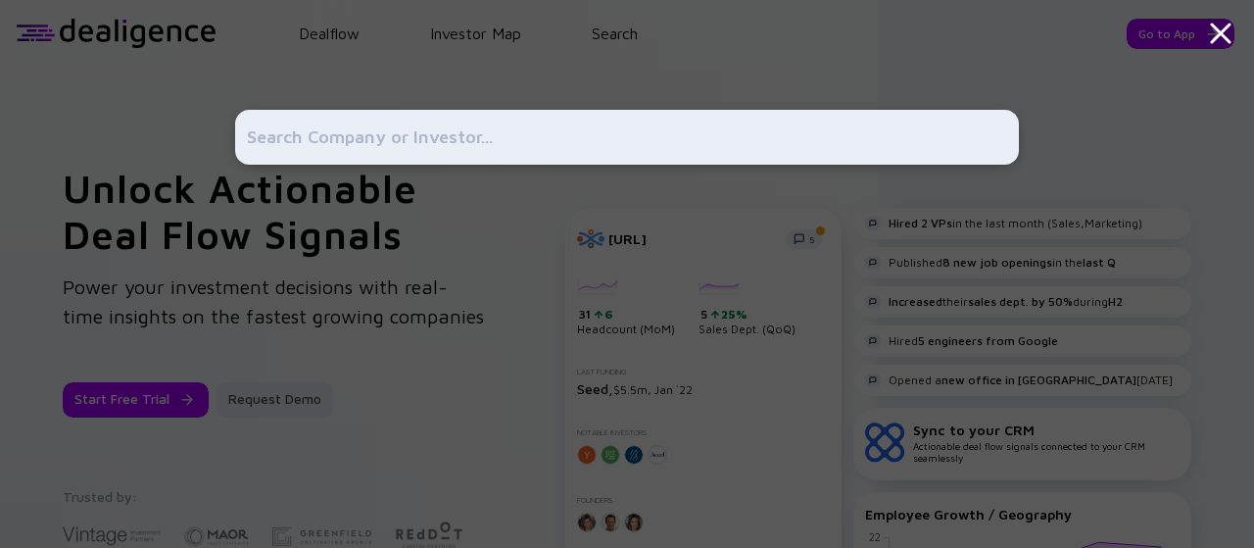
click at [400, 140] on input "text" at bounding box center [627, 137] width 760 height 35
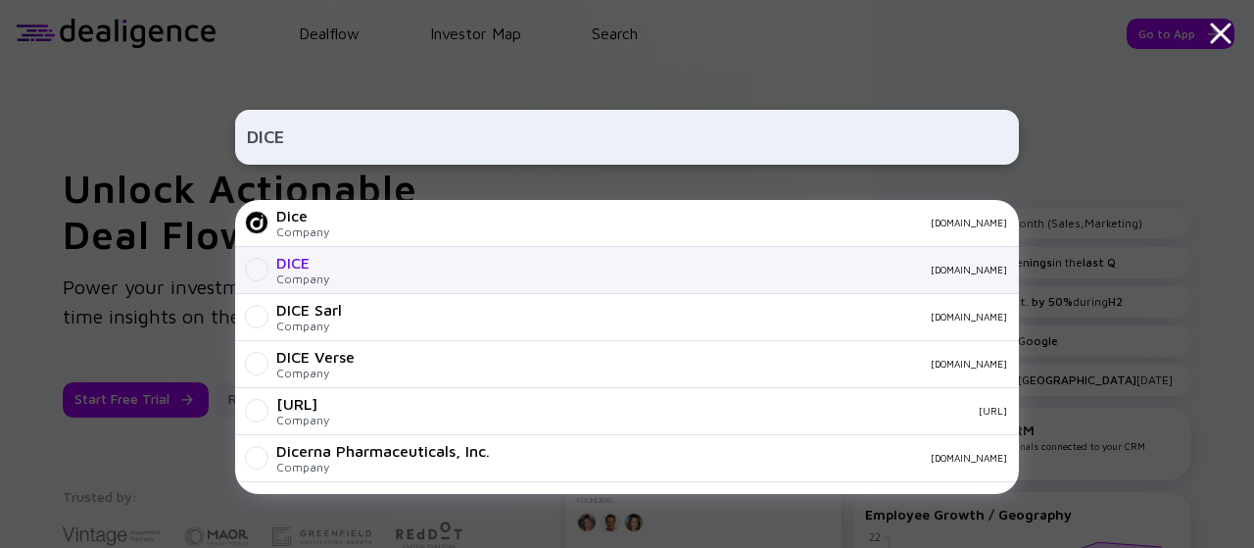
type input "DICE"
click at [345, 256] on div "DICE Company dice.fm" at bounding box center [627, 270] width 784 height 47
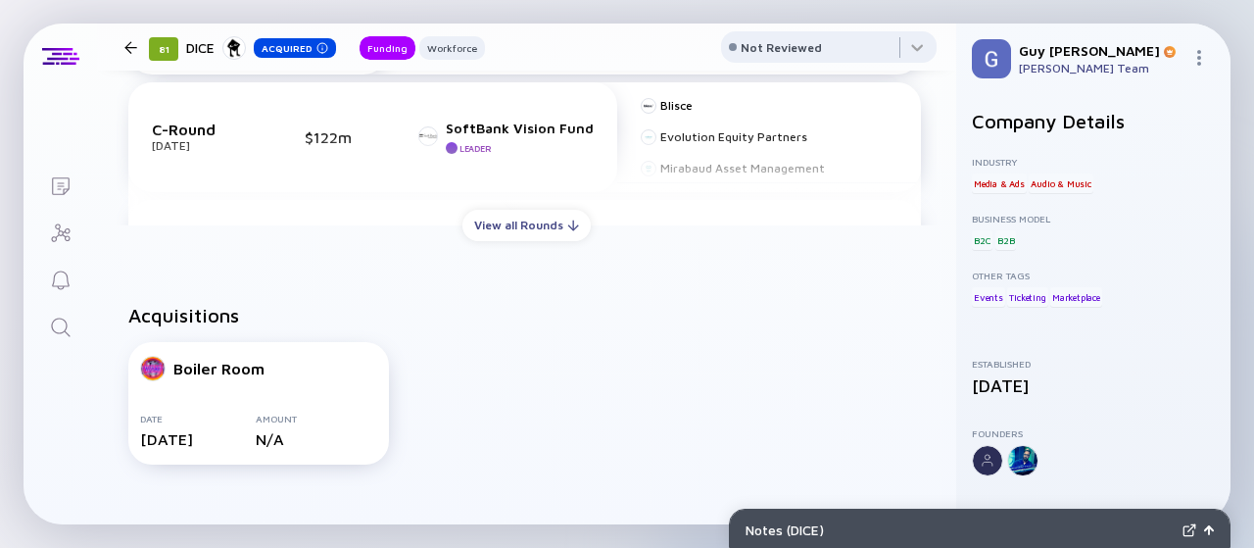
scroll to position [588, 0]
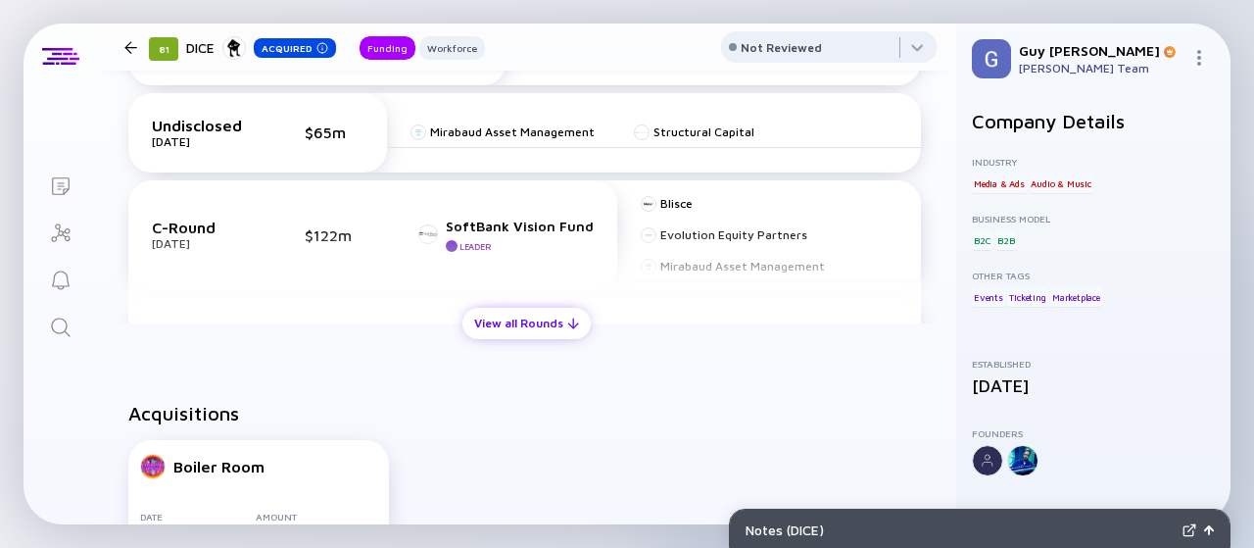
click at [504, 314] on div "View all Rounds" at bounding box center [526, 323] width 128 height 30
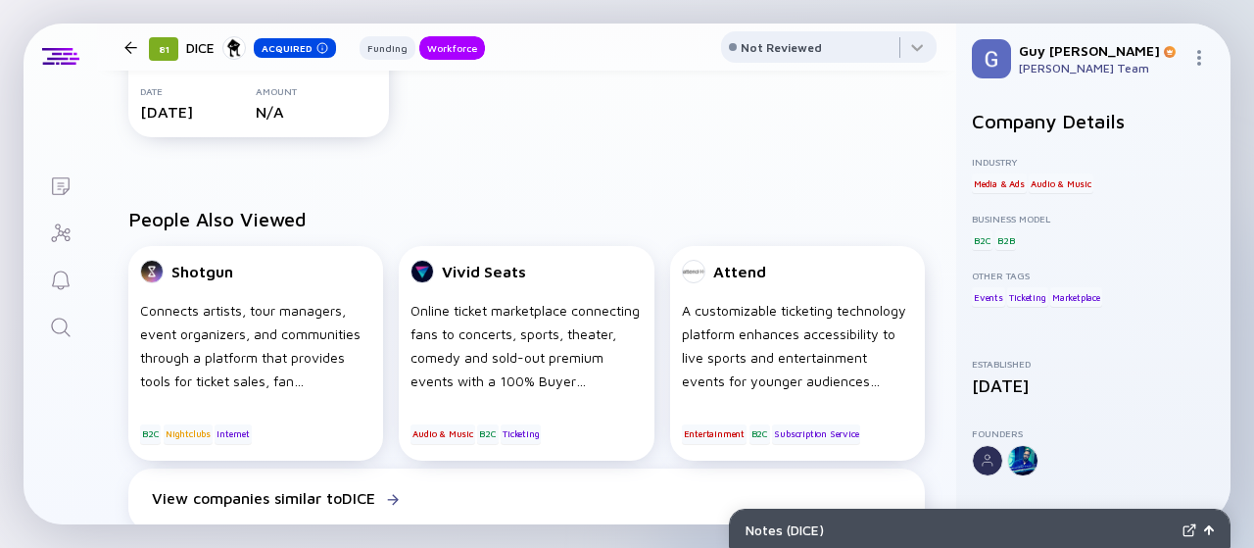
scroll to position [1372, 0]
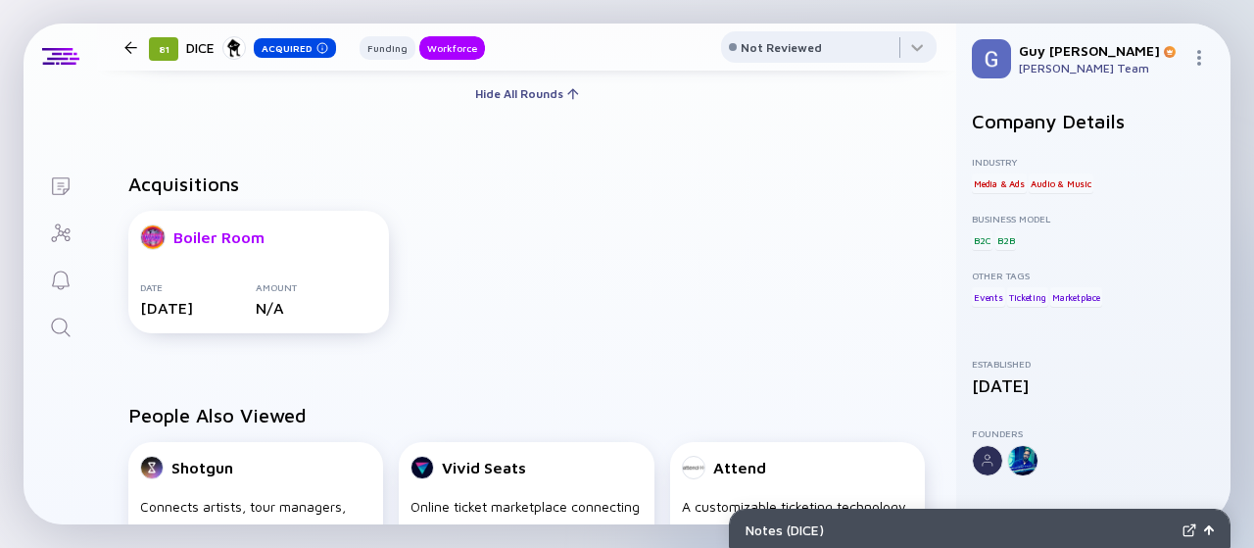
click at [169, 224] on link "Boiler Room" at bounding box center [202, 236] width 124 height 25
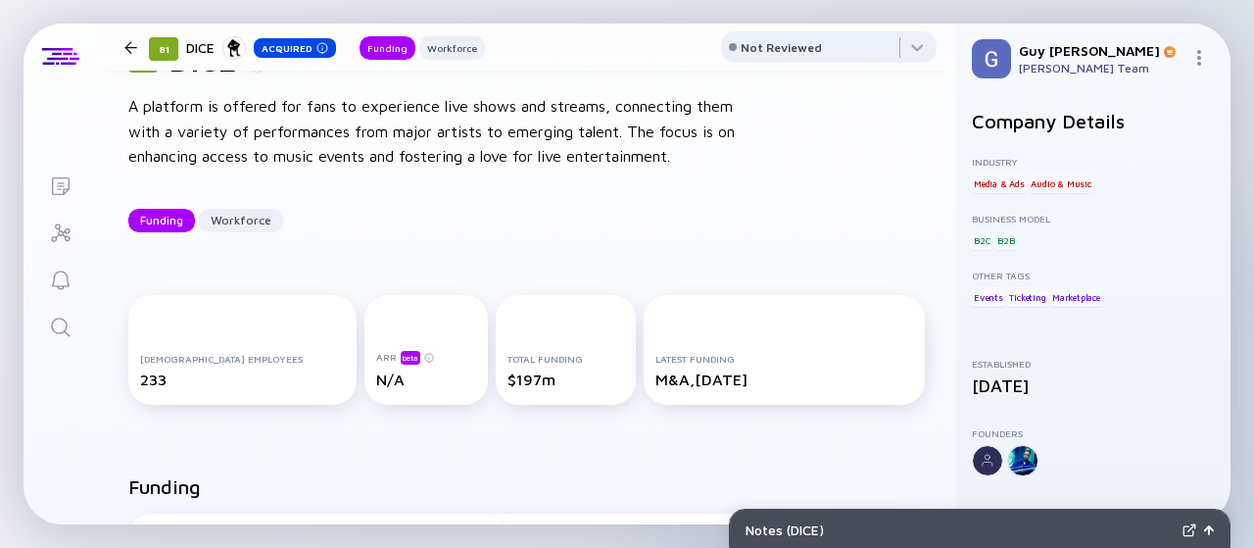
scroll to position [57, 0]
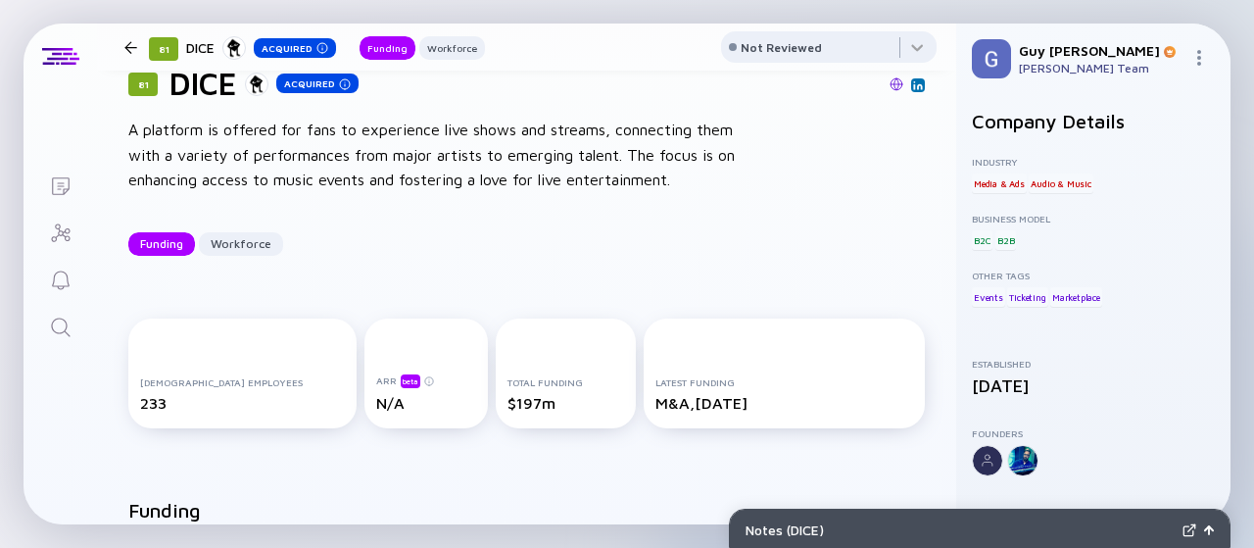
click at [124, 41] on div at bounding box center [130, 47] width 13 height 13
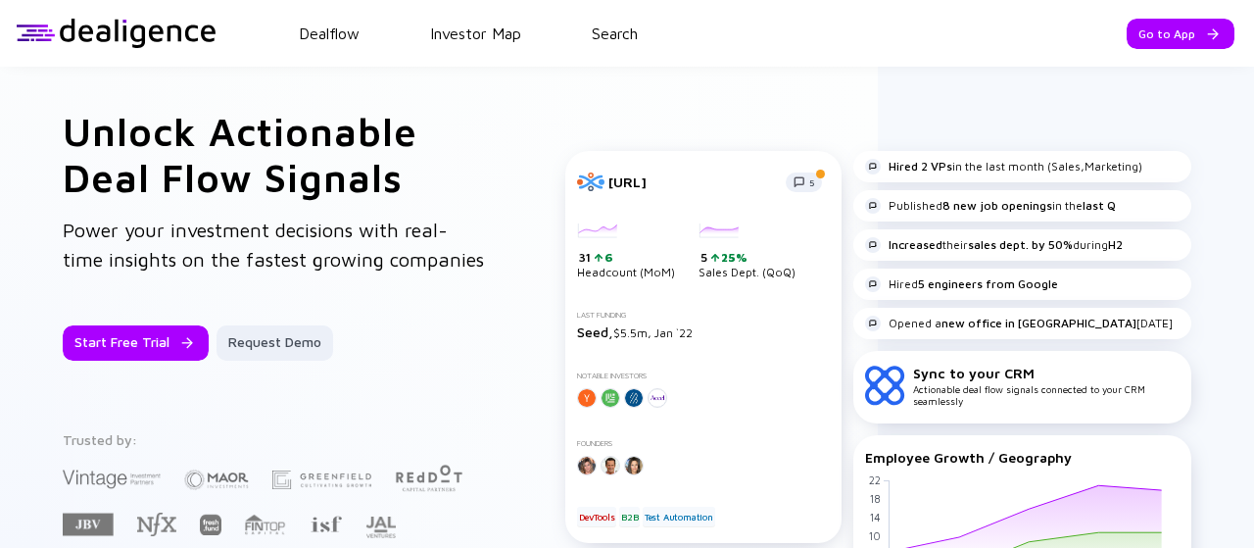
click at [631, 44] on header "Dealflow Investor Map Search Go to App Dealflow Investor Map Go to App" at bounding box center [627, 33] width 1254 height 67
click at [629, 15] on header "Dealflow Investor Map Search Go to App Dealflow Investor Map Go to App" at bounding box center [627, 33] width 1254 height 67
click at [618, 38] on link "Search" at bounding box center [615, 33] width 46 height 18
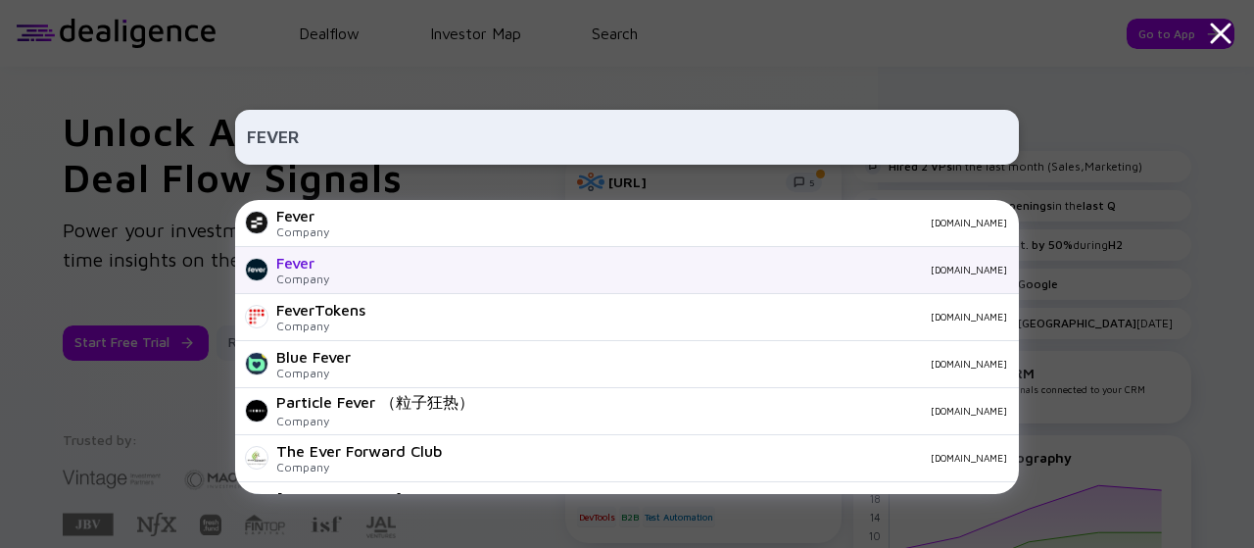
type input "FEVER"
click at [396, 262] on div "Fever Company feverup.com" at bounding box center [627, 270] width 784 height 47
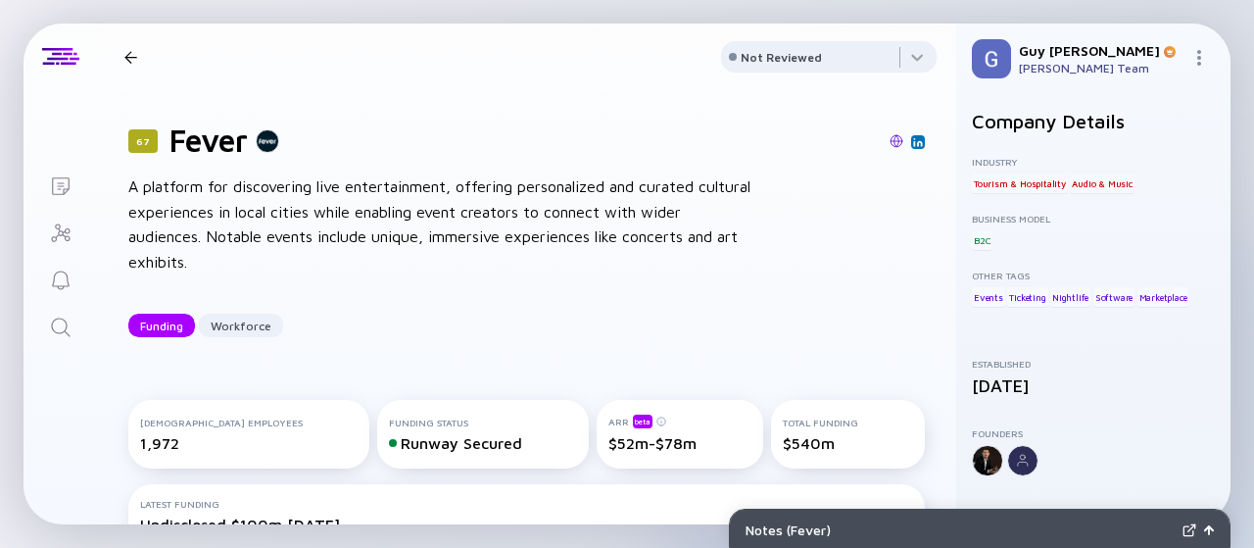
click at [396, 262] on div "A platform for discovering live entertainment, offering personalized and curate…" at bounding box center [441, 224] width 627 height 100
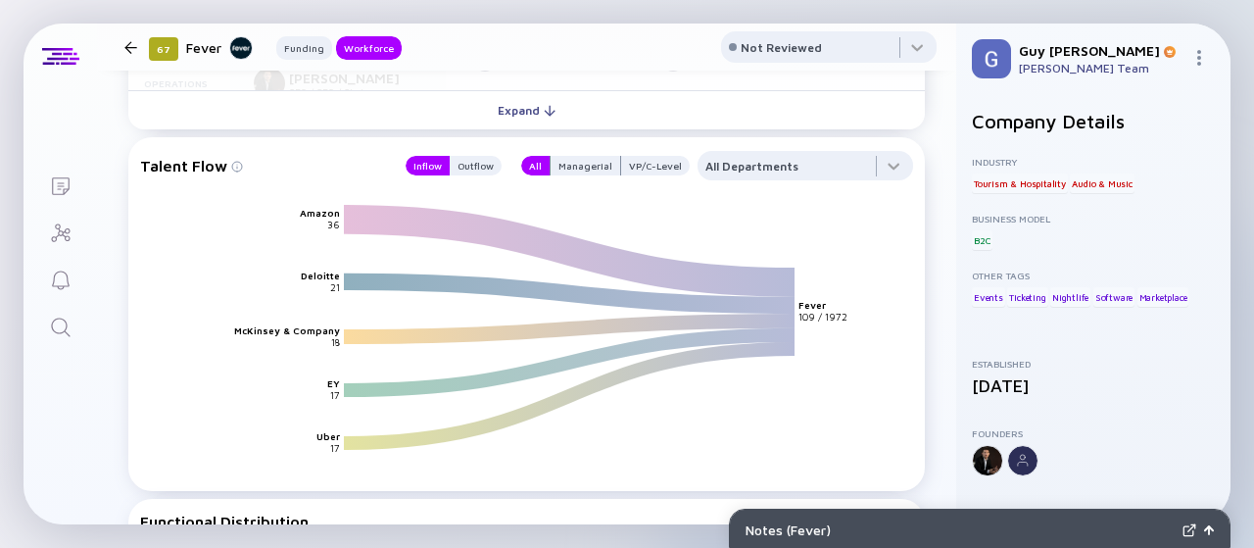
scroll to position [2352, 0]
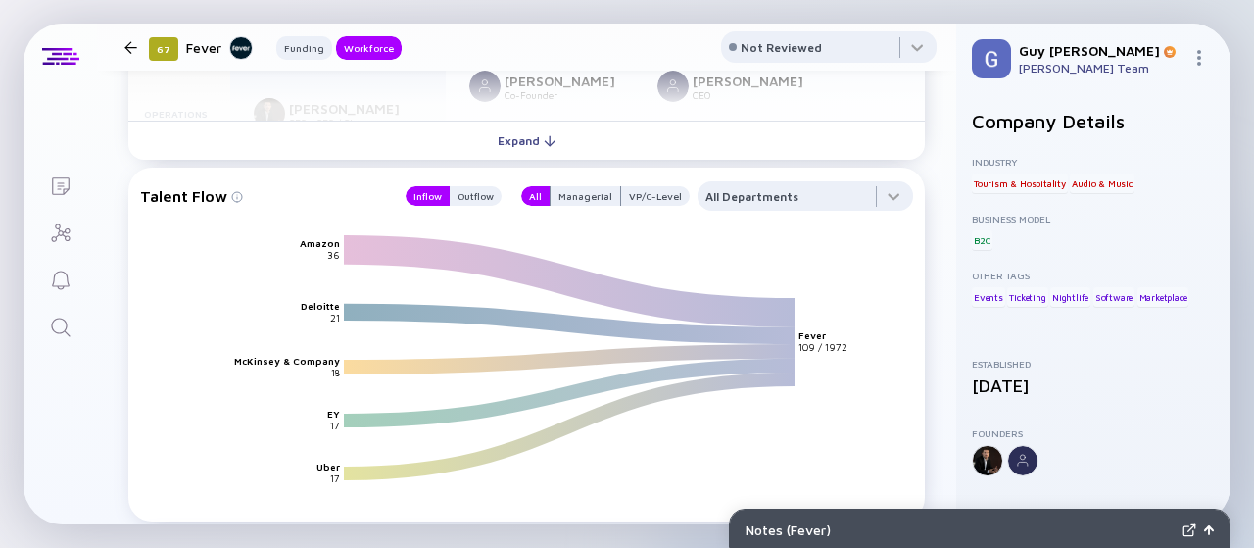
drag, startPoint x: 463, startPoint y: 194, endPoint x: 464, endPoint y: 211, distance: 16.7
click at [463, 201] on div "Outflow" at bounding box center [476, 196] width 52 height 20
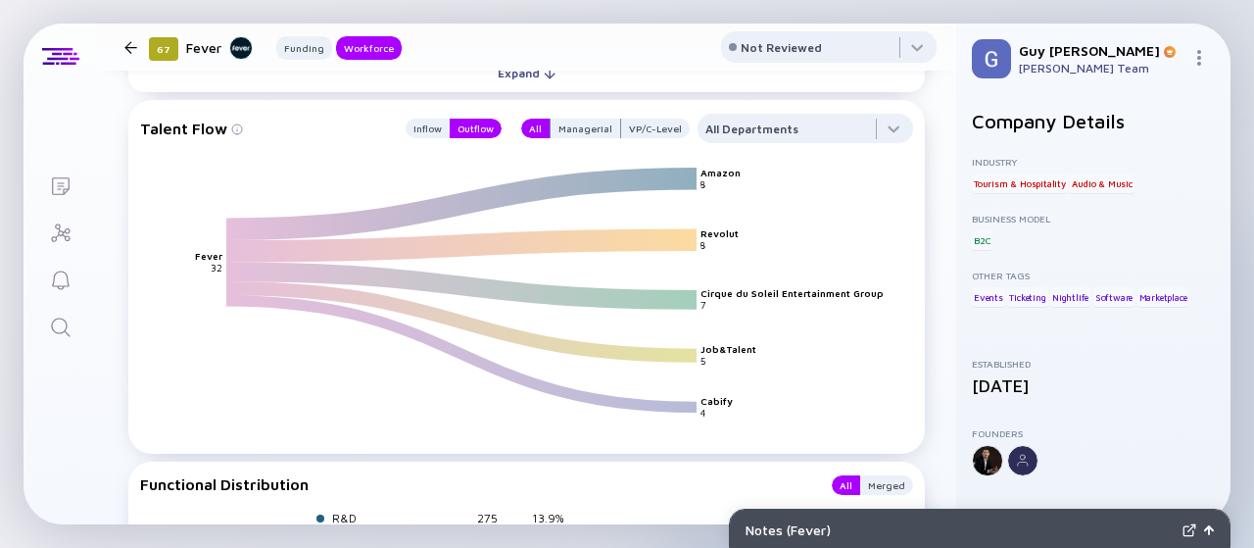
scroll to position [2450, 0]
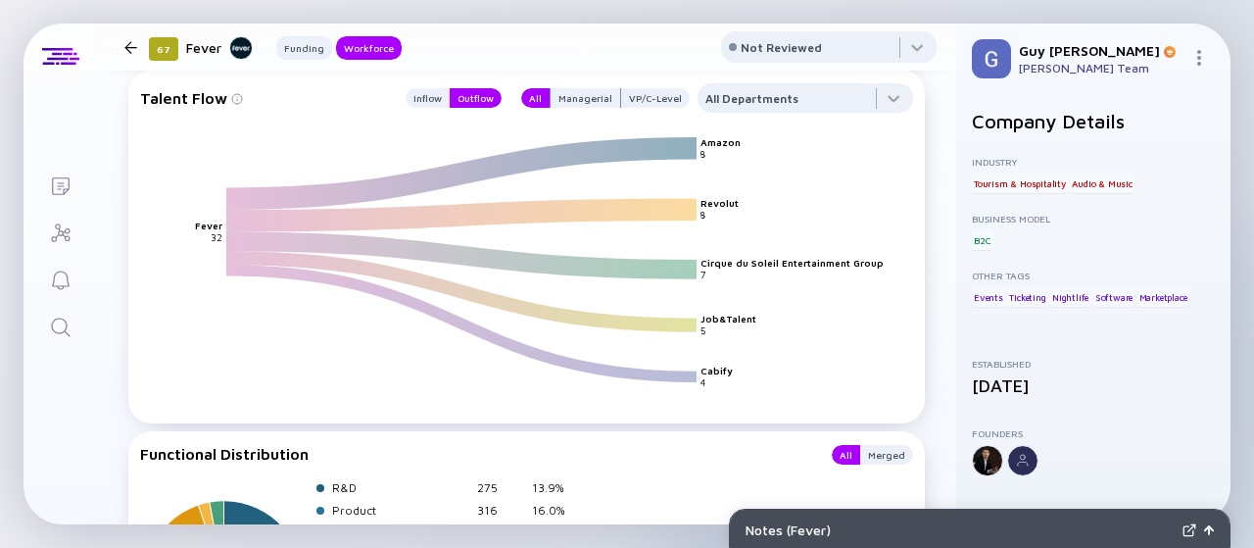
click at [836, 263] on text "Cirque du Soleil Entertainment Group" at bounding box center [791, 264] width 183 height 12
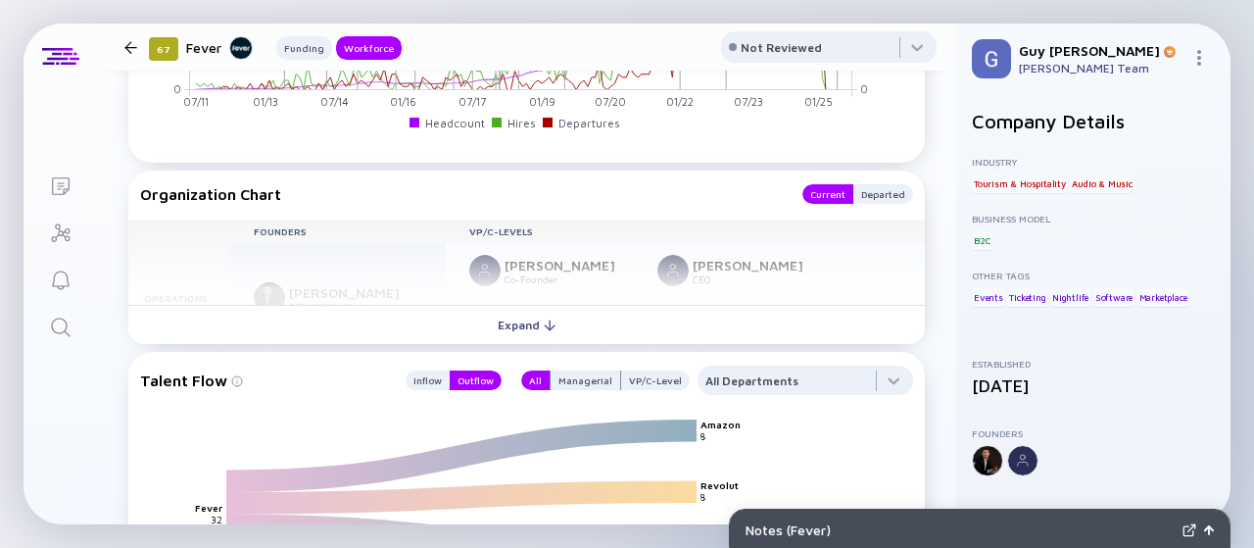
scroll to position [2156, 0]
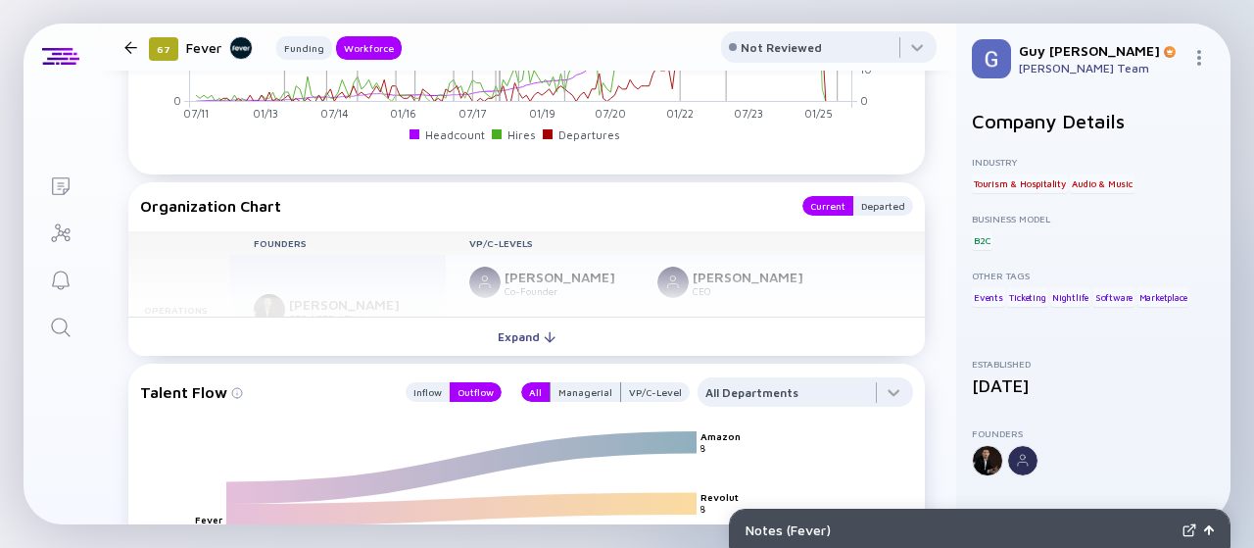
click at [411, 381] on div "Inflow Outflow" at bounding box center [448, 391] width 108 height 29
click at [413, 390] on div "Inflow" at bounding box center [428, 392] width 44 height 20
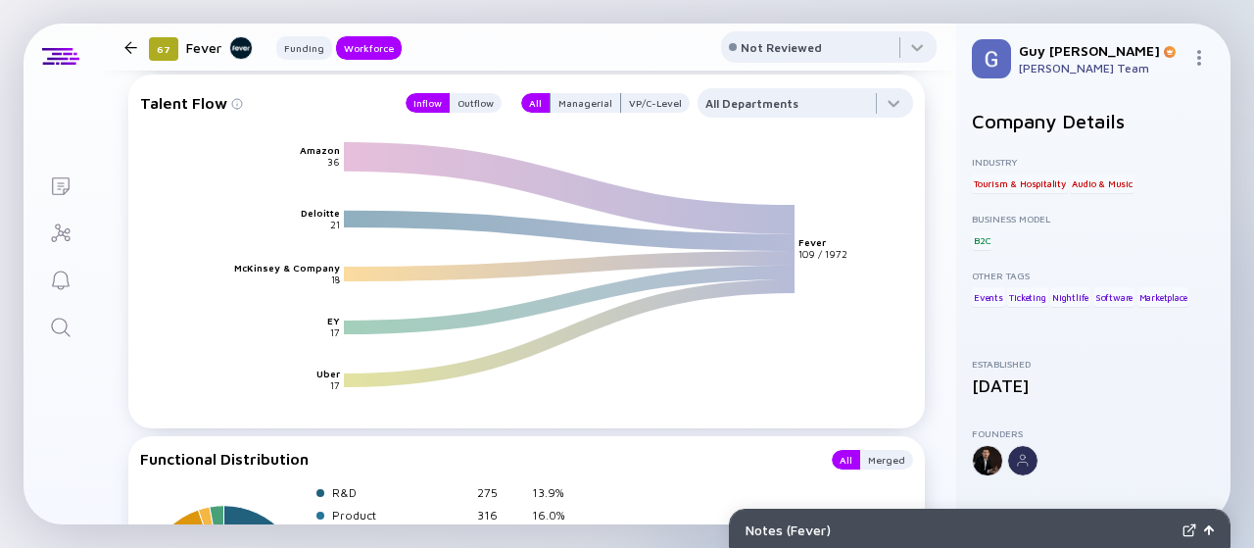
scroll to position [2450, 0]
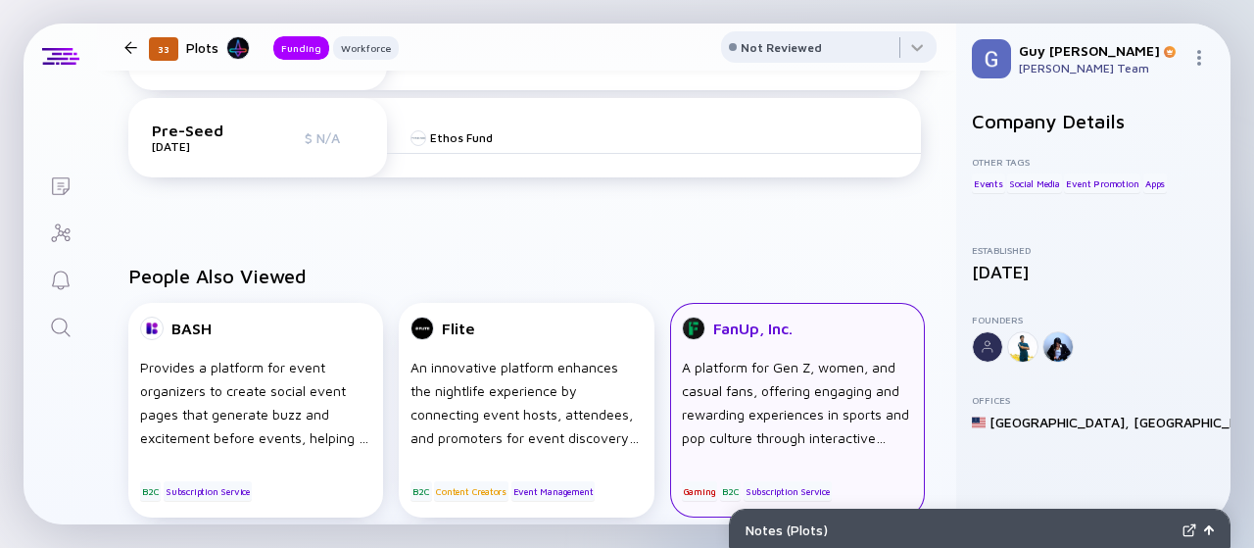
scroll to position [686, 0]
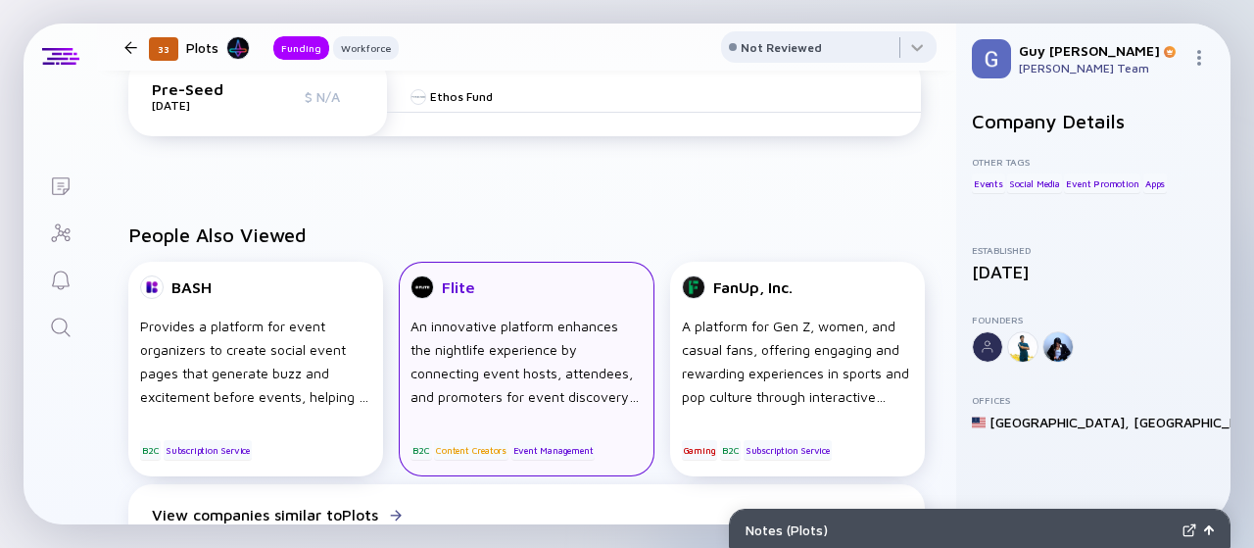
click at [594, 401] on div "An innovative platform enhances the nightlife experience by connecting event ho…" at bounding box center [525, 361] width 231 height 94
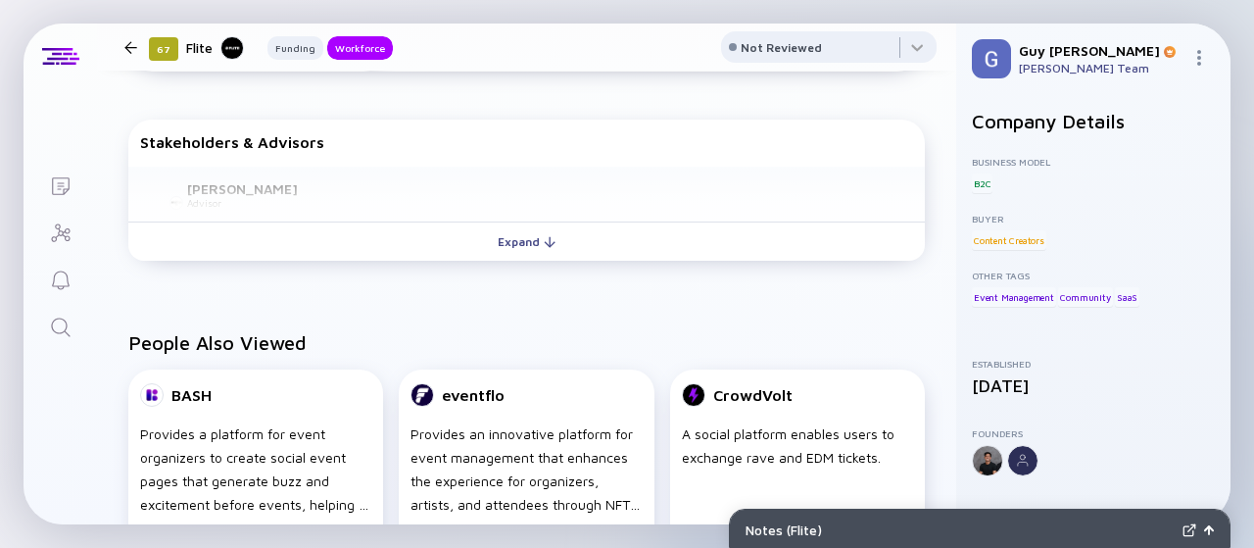
scroll to position [882, 0]
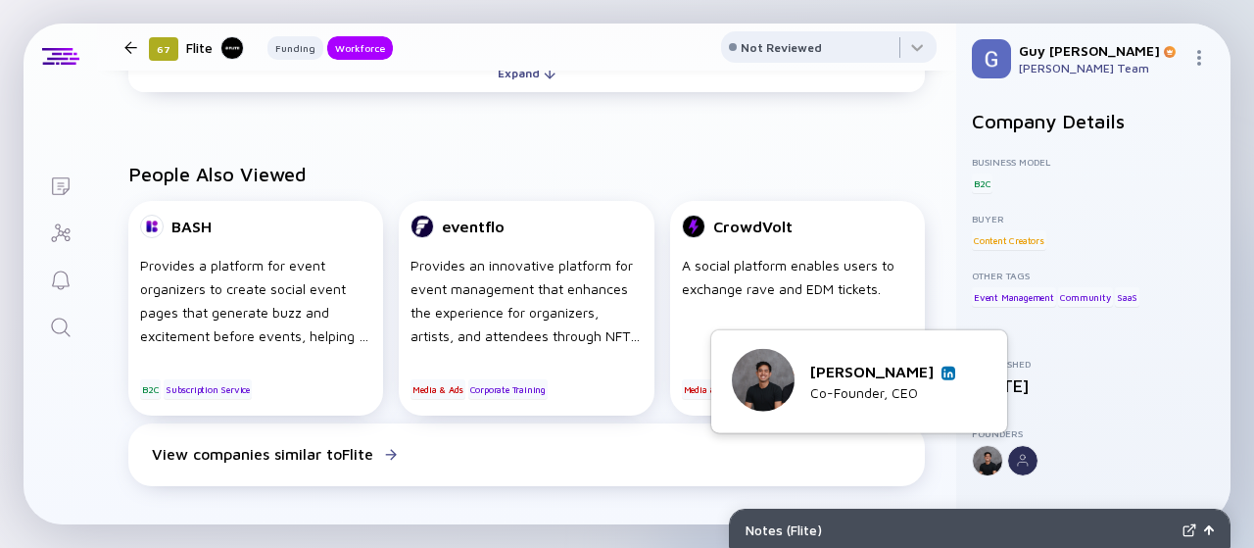
click at [946, 367] on link at bounding box center [948, 372] width 14 height 14
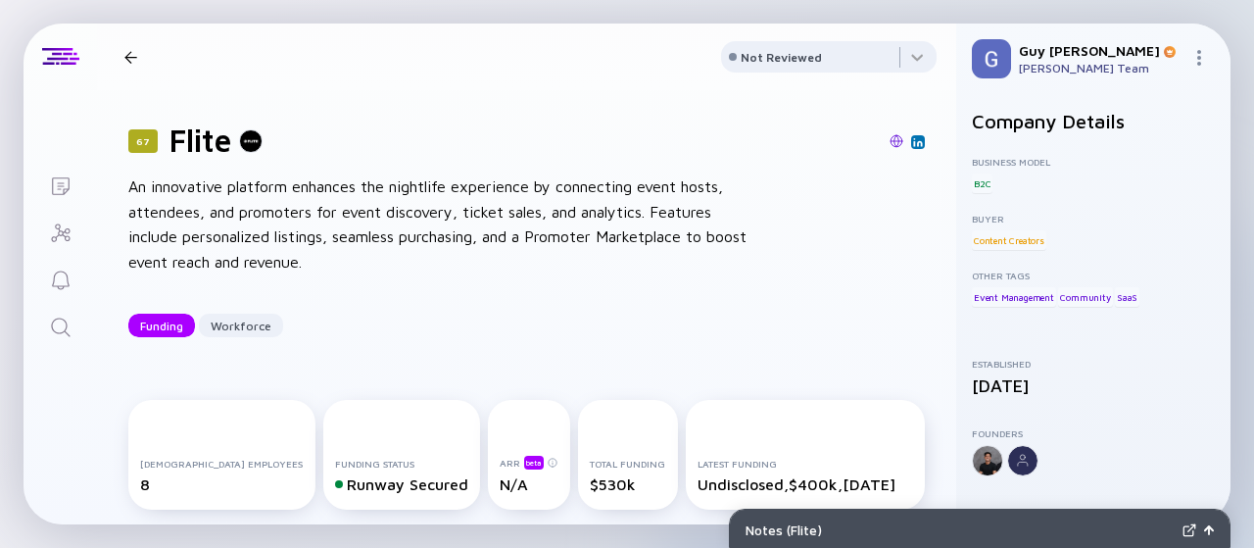
scroll to position [0, 0]
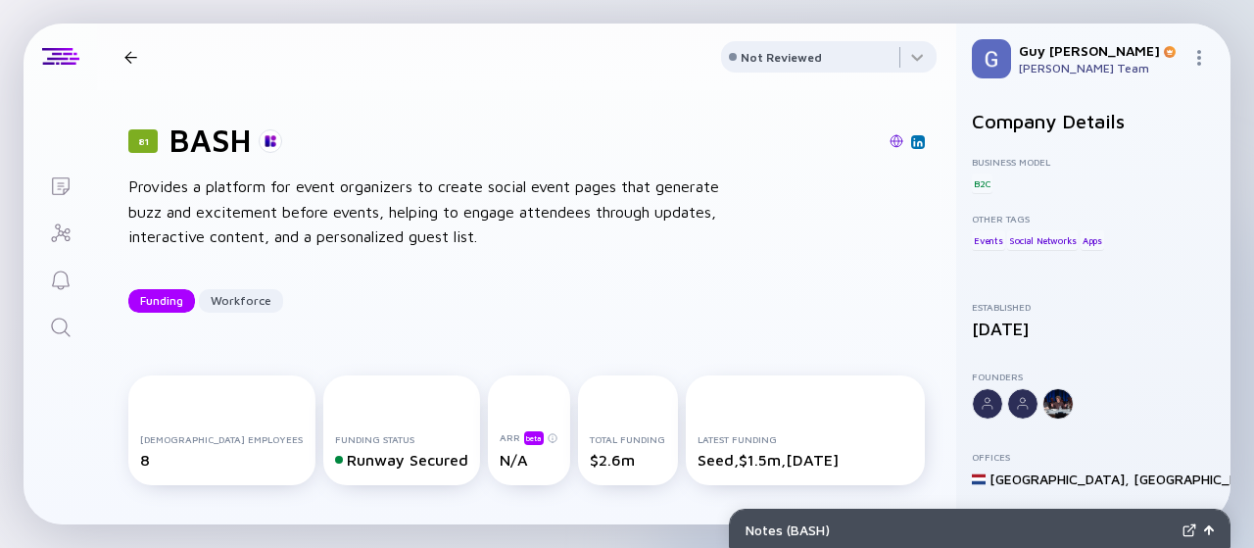
click at [890, 140] on img at bounding box center [897, 141] width 14 height 14
click at [143, 53] on div at bounding box center [131, 57] width 28 height 13
click at [125, 58] on div at bounding box center [130, 57] width 13 height 13
click at [385, 99] on div "81 BASH Provides a platform for event organizers to create social event pages t…" at bounding box center [526, 217] width 859 height 254
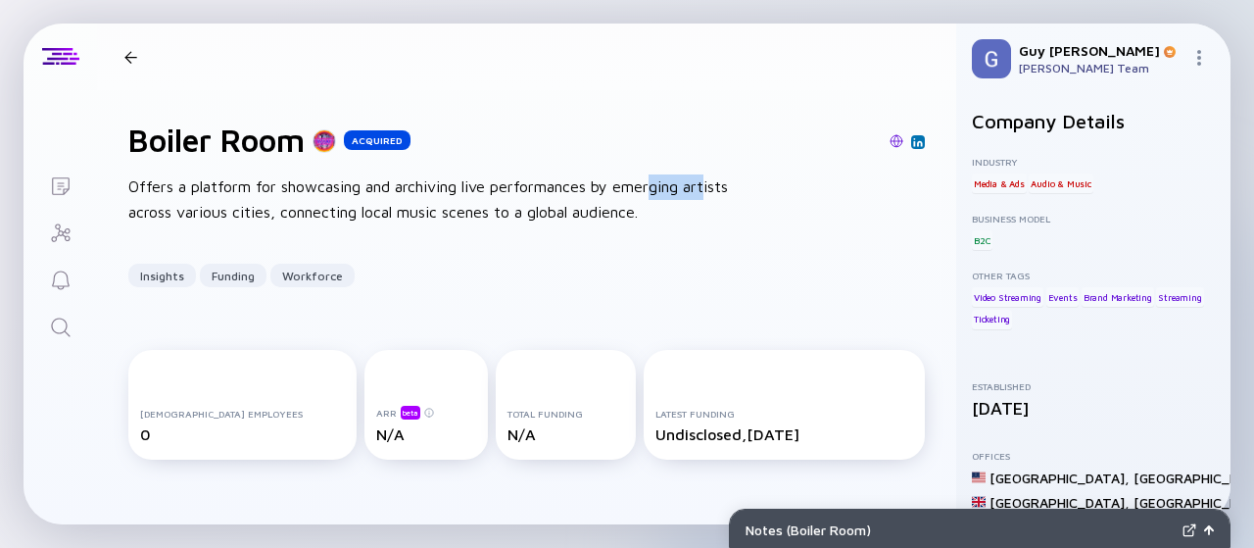
drag, startPoint x: 663, startPoint y: 191, endPoint x: 714, endPoint y: 198, distance: 51.4
click at [714, 198] on div "Offers a platform for showcasing and archiving live performances by emerging ar…" at bounding box center [441, 199] width 627 height 50
click at [133, 56] on div at bounding box center [130, 57] width 13 height 13
click at [123, 51] on div at bounding box center [131, 57] width 28 height 13
